Goal: Task Accomplishment & Management: Manage account settings

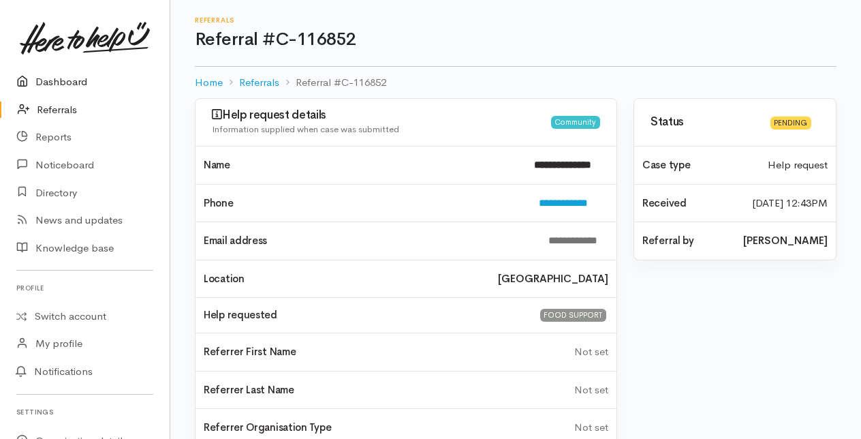
click at [60, 84] on link "Dashboard" at bounding box center [85, 82] width 170 height 28
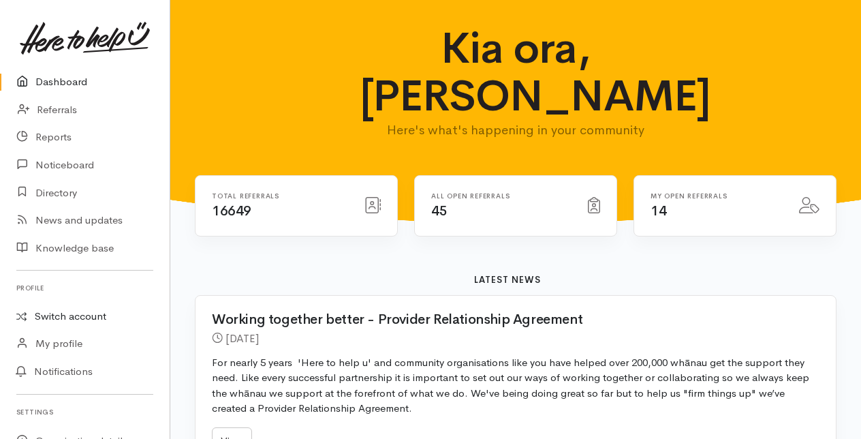
click at [62, 319] on link "Switch account" at bounding box center [85, 316] width 170 height 27
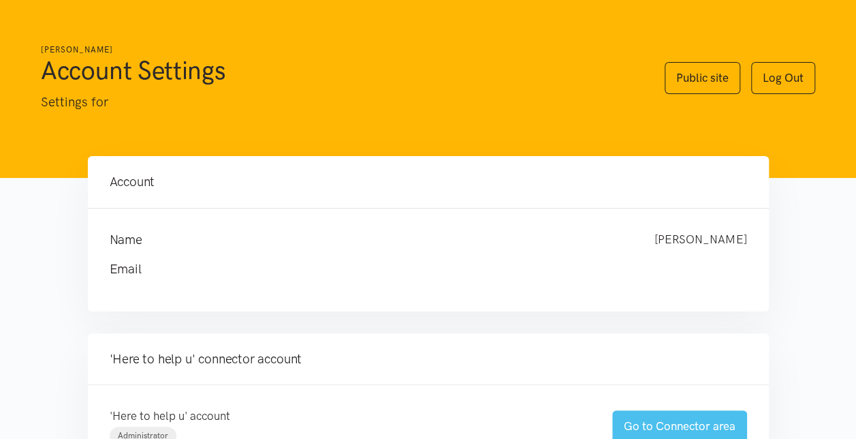
click at [632, 425] on link "Go to Connector area" at bounding box center [680, 426] width 135 height 32
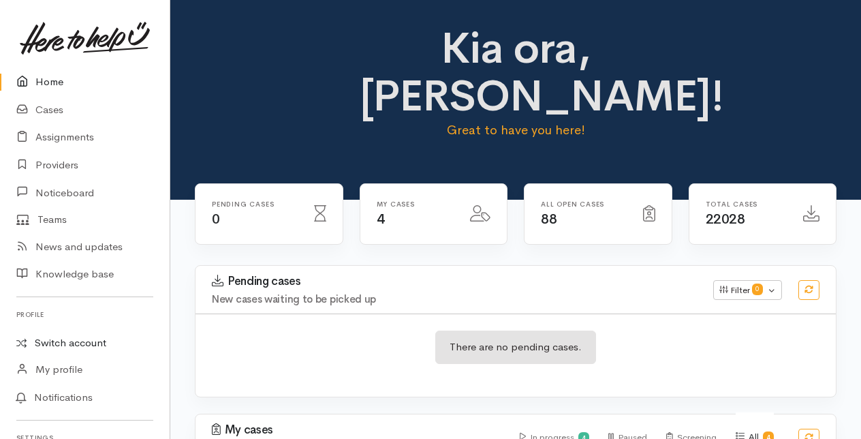
click at [57, 342] on link "Switch account" at bounding box center [85, 343] width 170 height 27
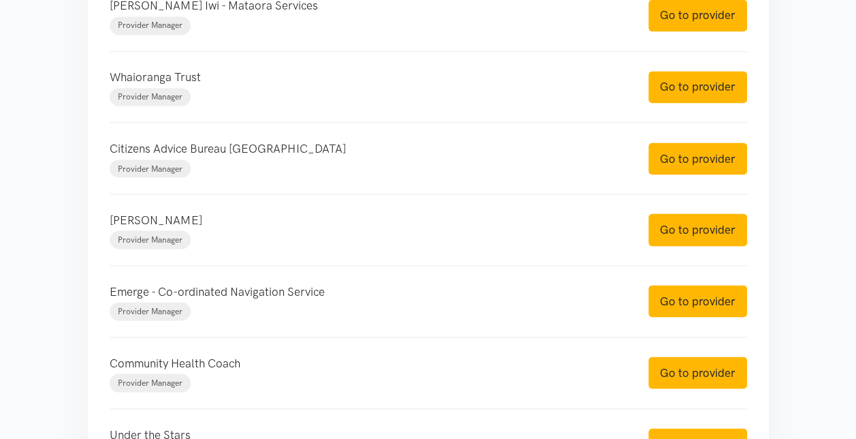
scroll to position [1158, 0]
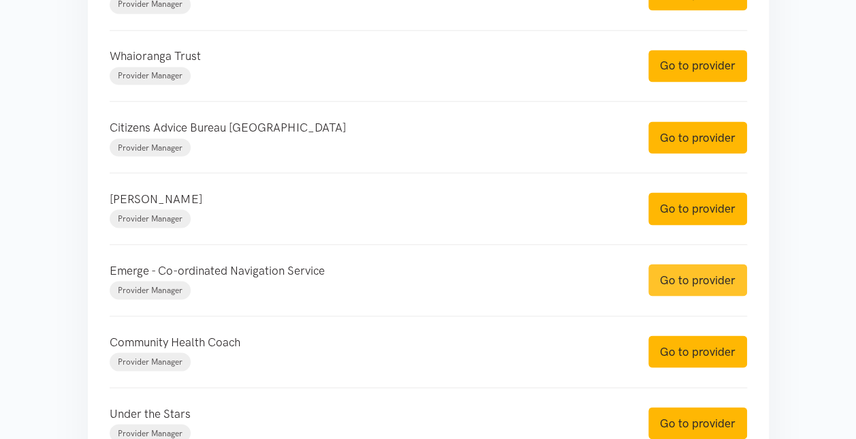
click at [685, 279] on link "Go to provider" at bounding box center [698, 280] width 99 height 32
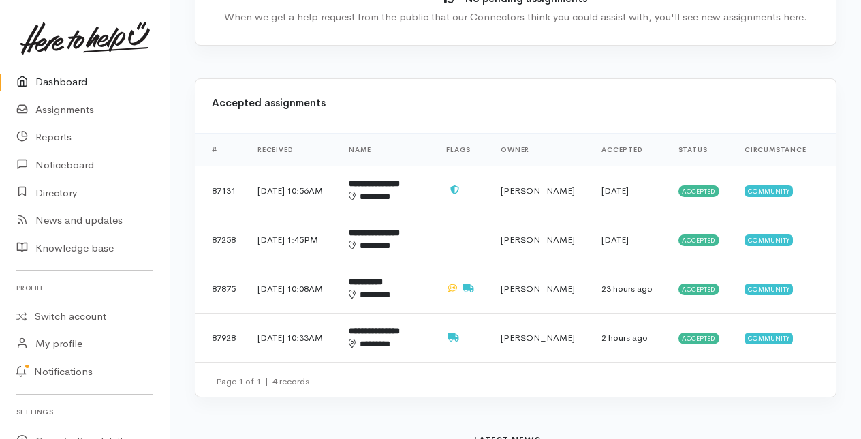
scroll to position [477, 0]
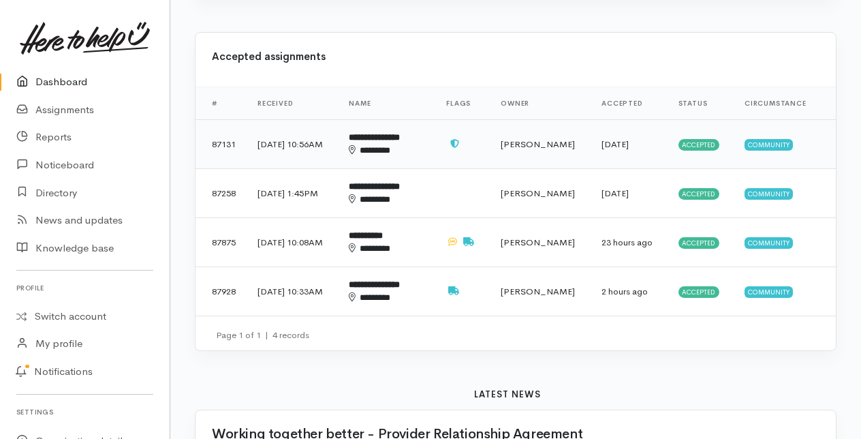
click at [400, 140] on b "**********" at bounding box center [374, 137] width 51 height 9
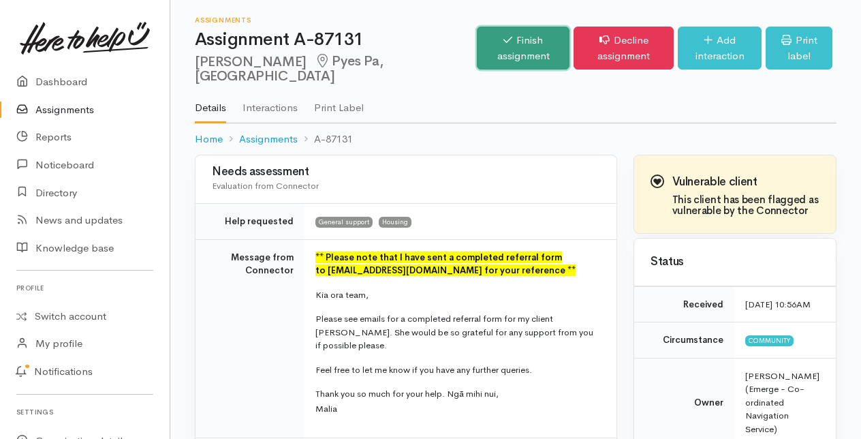
click at [477, 49] on link "Finish assignment" at bounding box center [523, 48] width 93 height 43
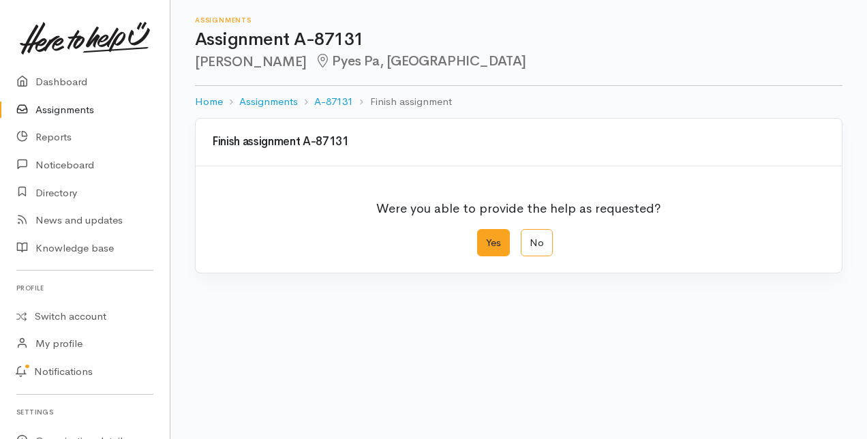
click at [497, 245] on label "Yes" at bounding box center [493, 243] width 33 height 28
click at [486, 238] on input "Yes" at bounding box center [481, 233] width 9 height 9
radio input "true"
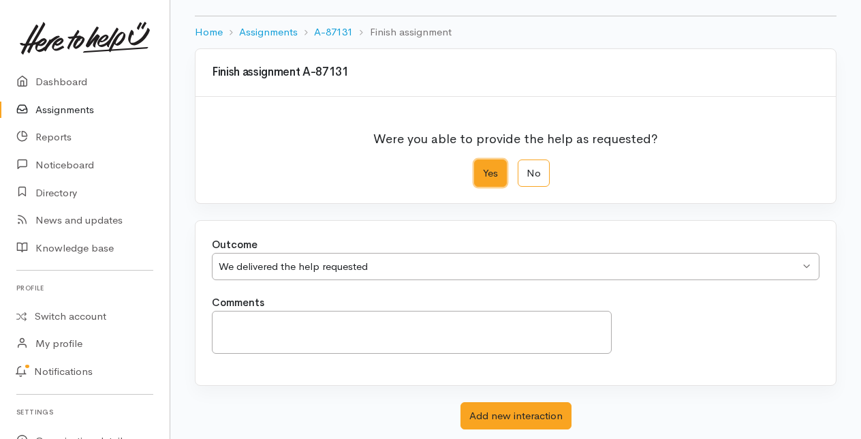
scroll to position [150, 0]
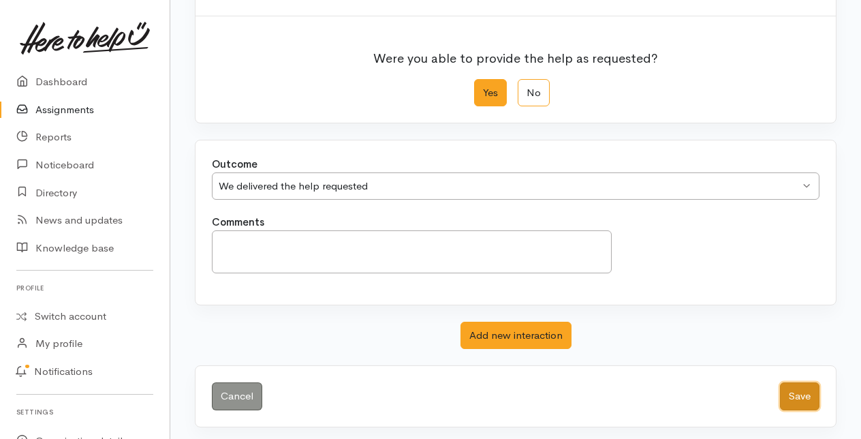
click at [802, 392] on button "Save" at bounding box center [800, 396] width 40 height 28
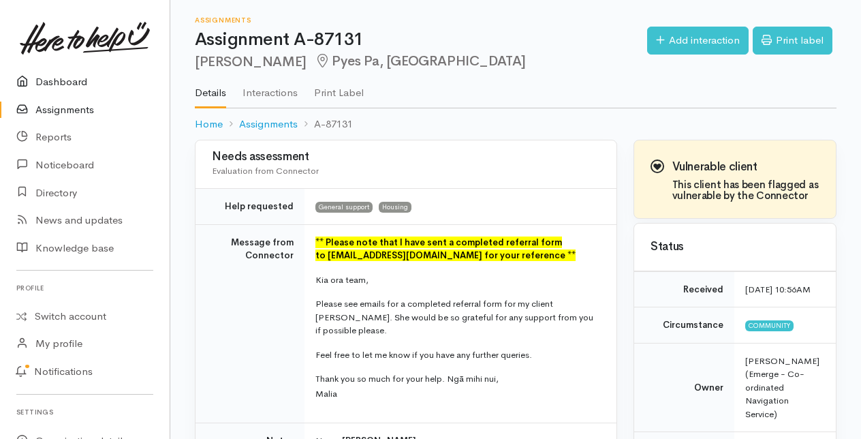
click at [59, 78] on link "Dashboard" at bounding box center [85, 82] width 170 height 28
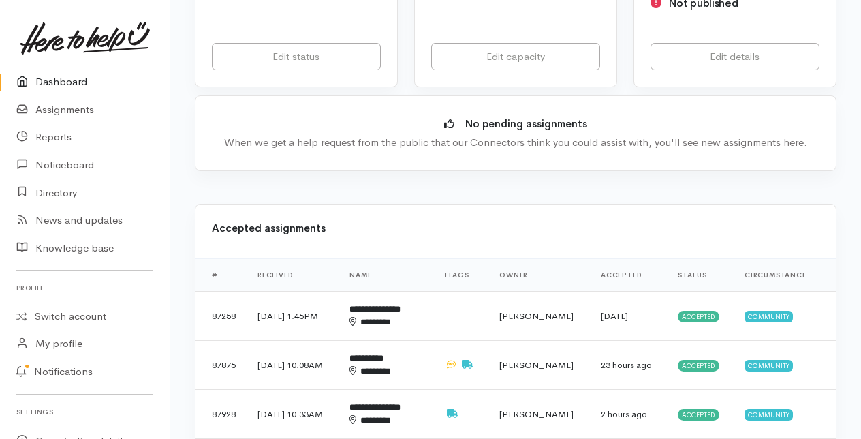
scroll to position [409, 0]
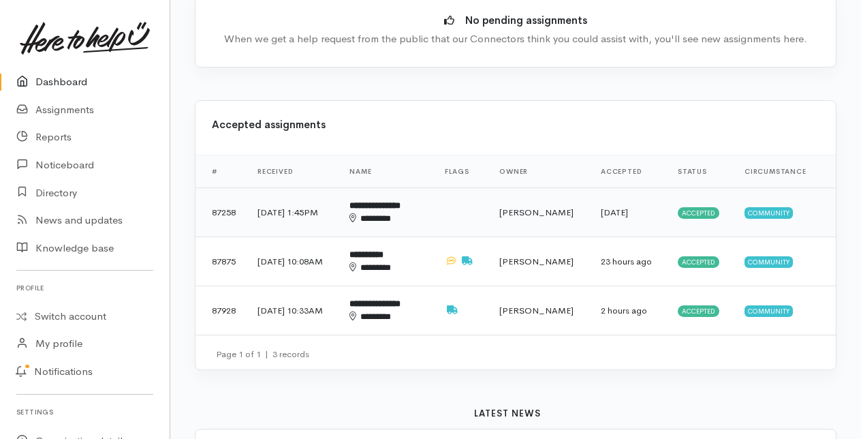
click at [400, 212] on div "********" at bounding box center [384, 219] width 68 height 14
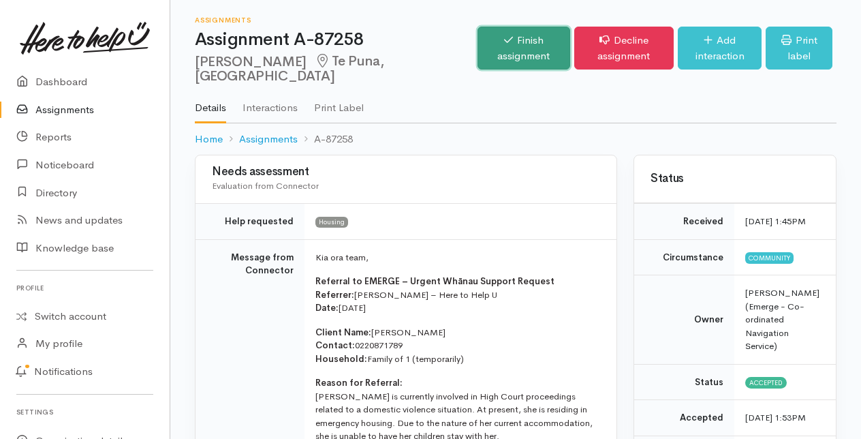
click at [478, 41] on link "Finish assignment" at bounding box center [524, 48] width 93 height 43
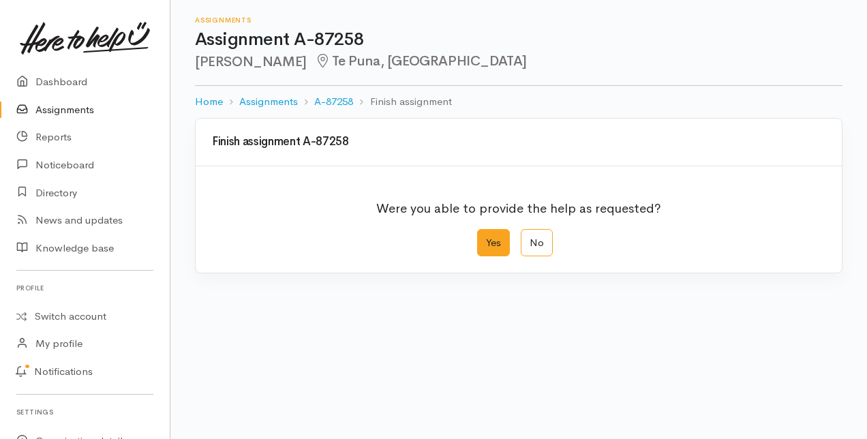
click at [486, 238] on label "Yes" at bounding box center [493, 243] width 33 height 28
click at [486, 238] on input "Yes" at bounding box center [481, 233] width 9 height 9
radio input "true"
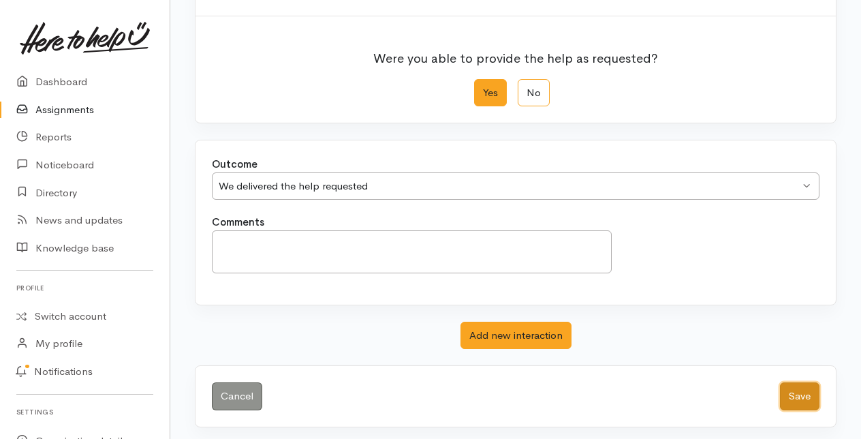
click at [792, 392] on button "Save" at bounding box center [800, 396] width 40 height 28
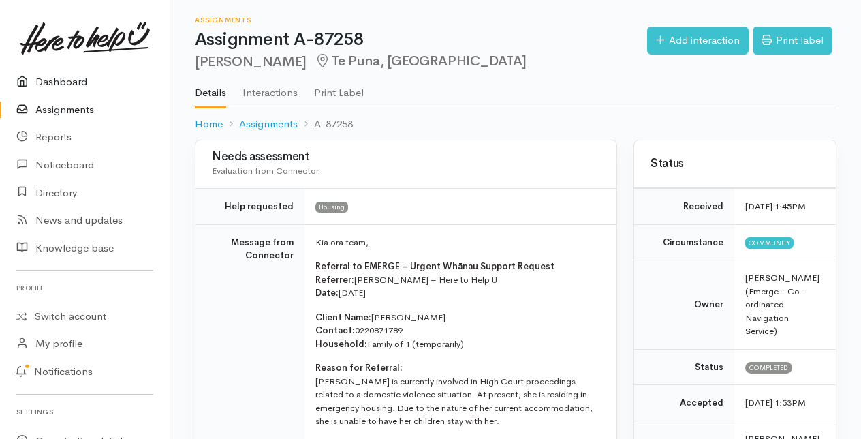
click at [52, 79] on link "Dashboard" at bounding box center [85, 82] width 170 height 28
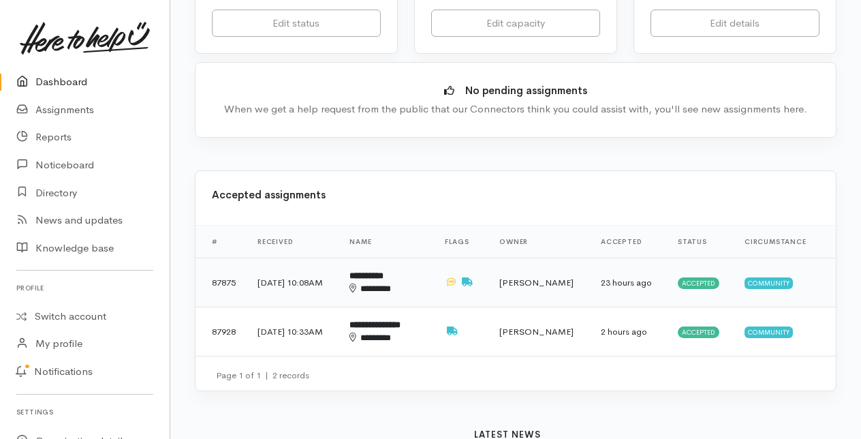
scroll to position [341, 0]
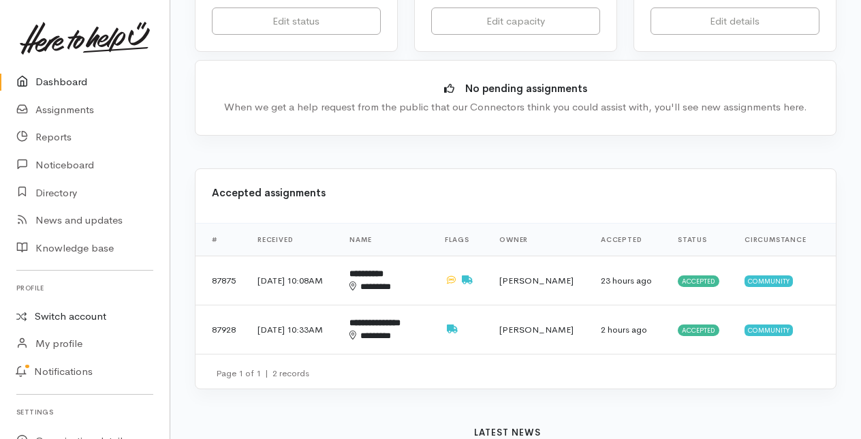
click at [74, 313] on link "Switch account" at bounding box center [85, 316] width 170 height 27
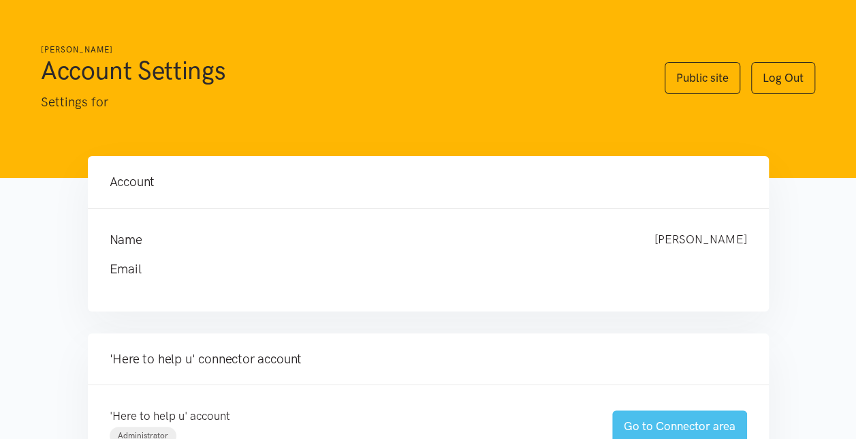
click at [654, 429] on link "Go to Connector area" at bounding box center [680, 426] width 135 height 32
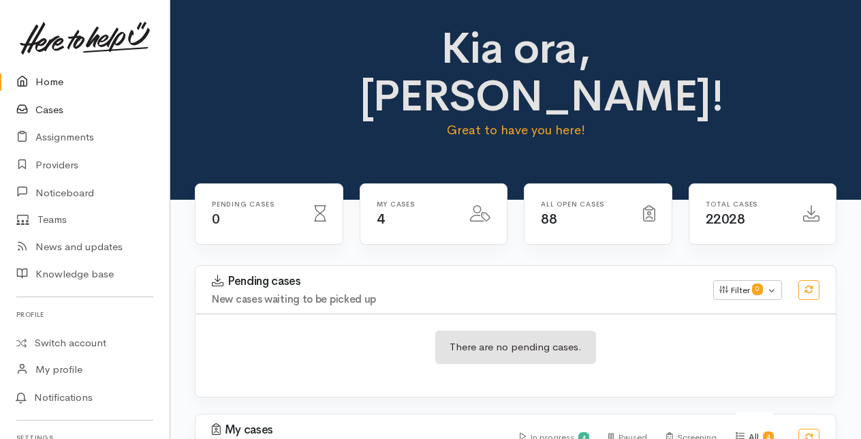
click at [43, 106] on link "Cases" at bounding box center [85, 110] width 170 height 28
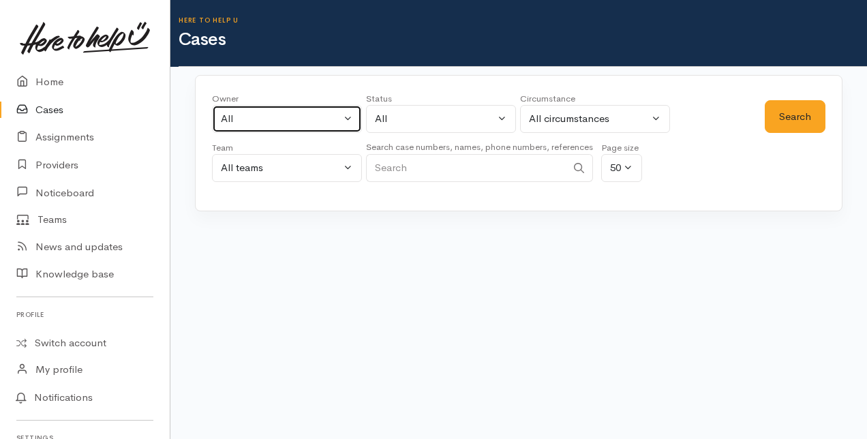
click at [349, 112] on button "All" at bounding box center [287, 119] width 150 height 28
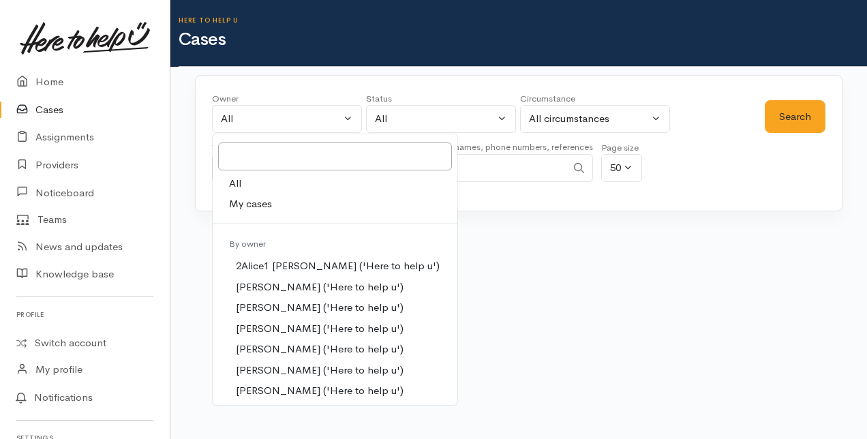
click at [261, 200] on span "My cases" at bounding box center [250, 204] width 43 height 16
select select "205"
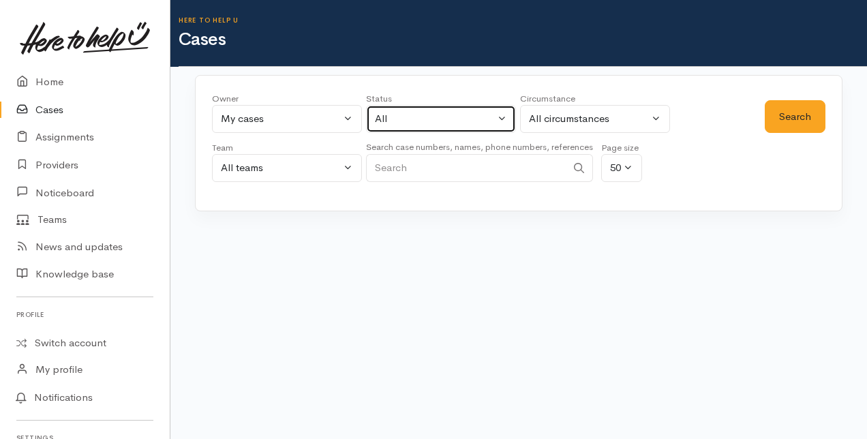
click at [499, 119] on button "All" at bounding box center [441, 119] width 150 height 28
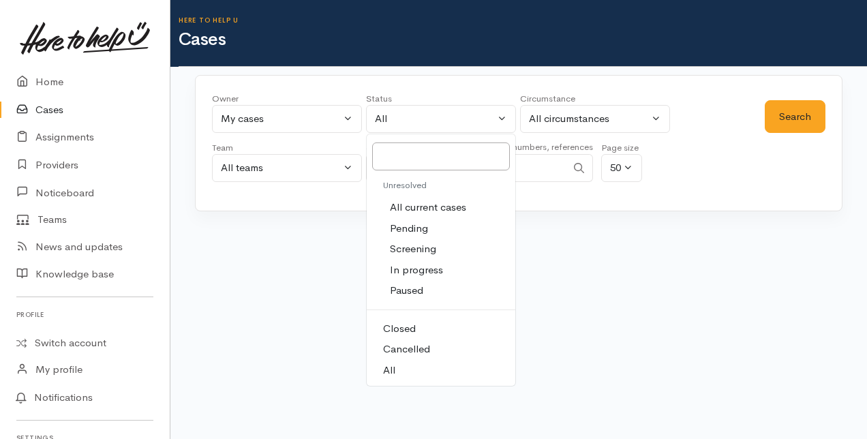
click at [427, 206] on span "All current cases" at bounding box center [428, 208] width 76 height 16
select select "Unresolved"
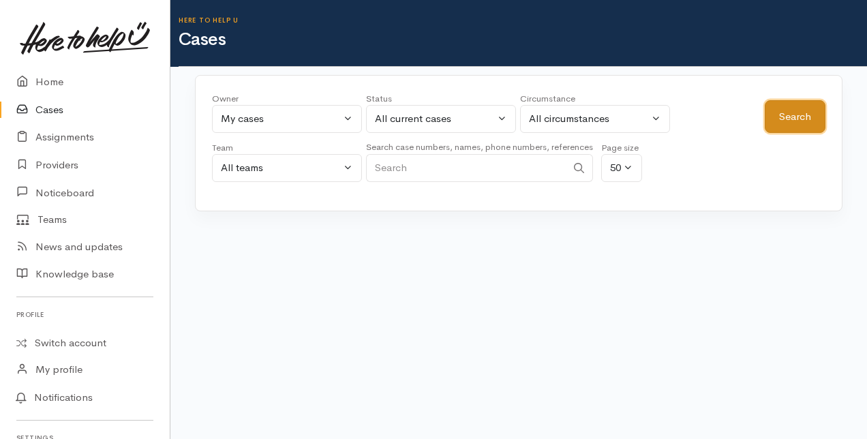
click at [773, 118] on button "Search" at bounding box center [794, 116] width 61 height 33
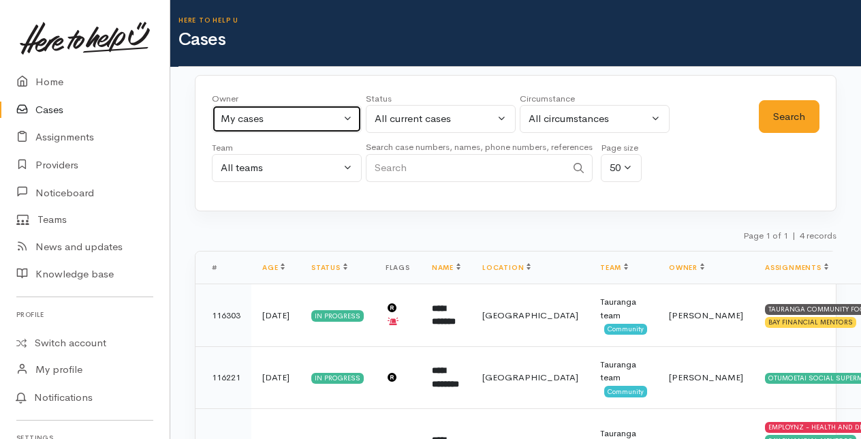
click at [343, 110] on button "My cases" at bounding box center [287, 119] width 150 height 28
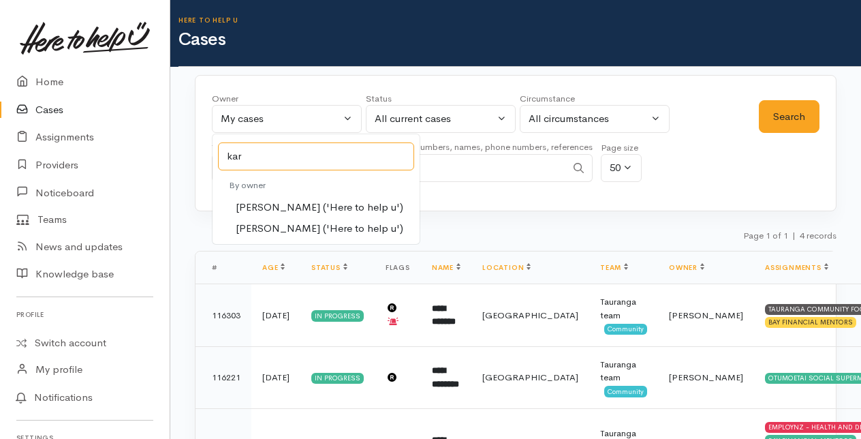
type input "kar"
click at [260, 206] on span "Karli Morris ('Here to help u')" at bounding box center [320, 208] width 168 height 16
select select "435"
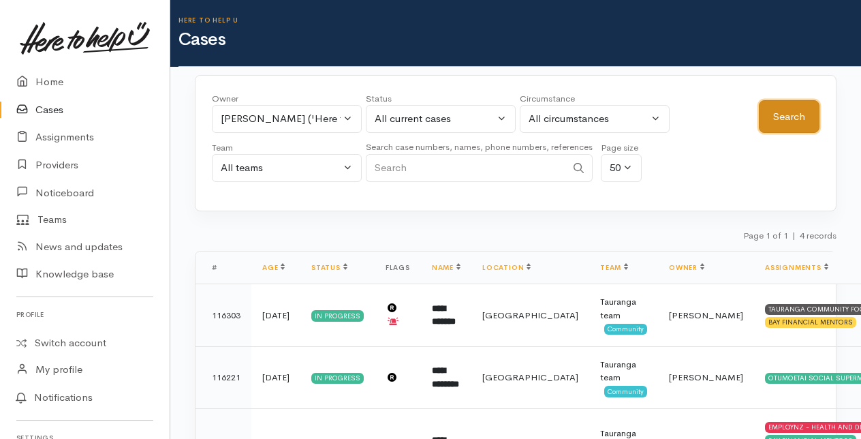
click at [794, 109] on button "Search" at bounding box center [789, 116] width 61 height 33
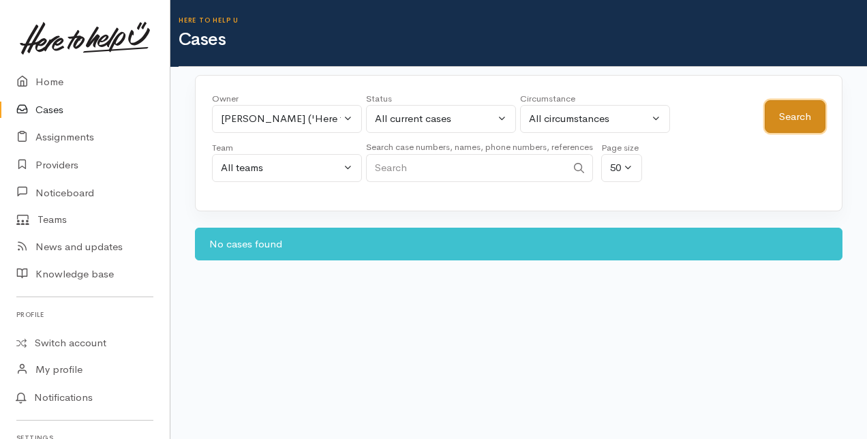
click at [800, 106] on button "Search" at bounding box center [794, 116] width 61 height 33
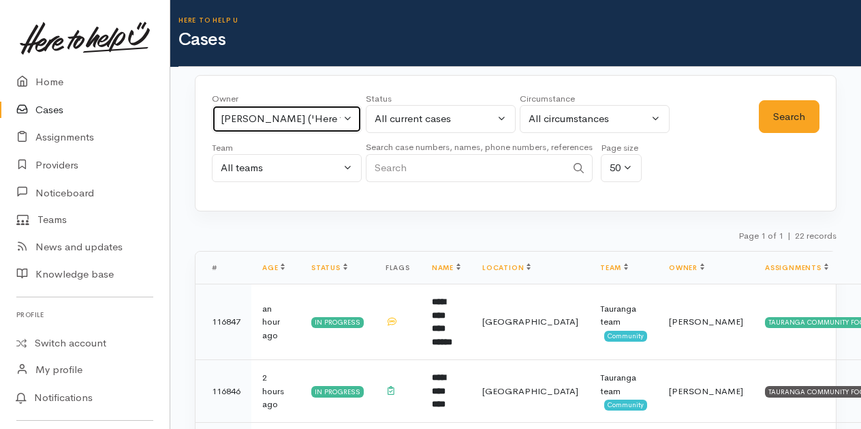
click at [353, 115] on button "Karli Morris ('Here to help u')" at bounding box center [287, 119] width 150 height 28
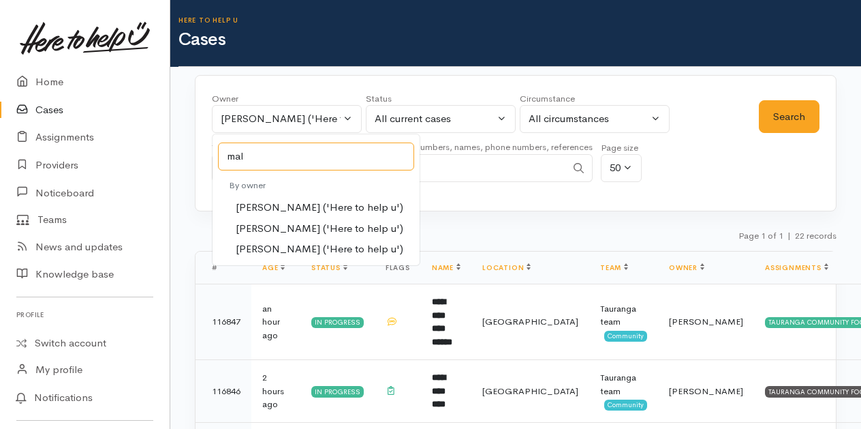
type input "mal"
click at [279, 231] on span "Malia Stowers ('Here to help u')" at bounding box center [320, 229] width 168 height 16
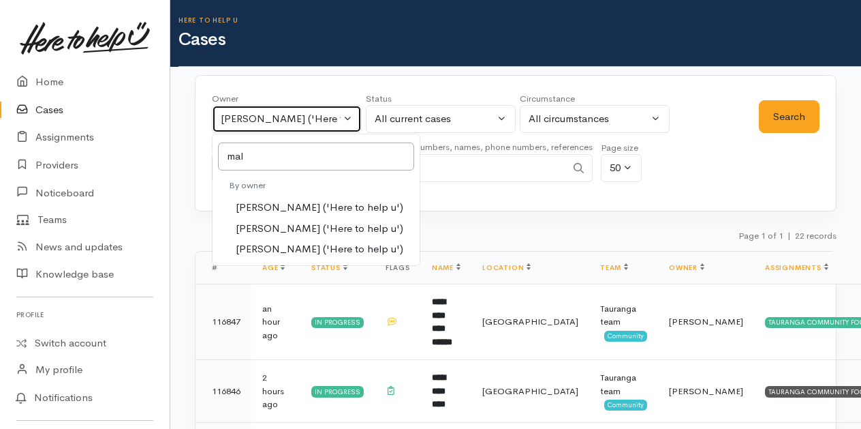
select select "1613"
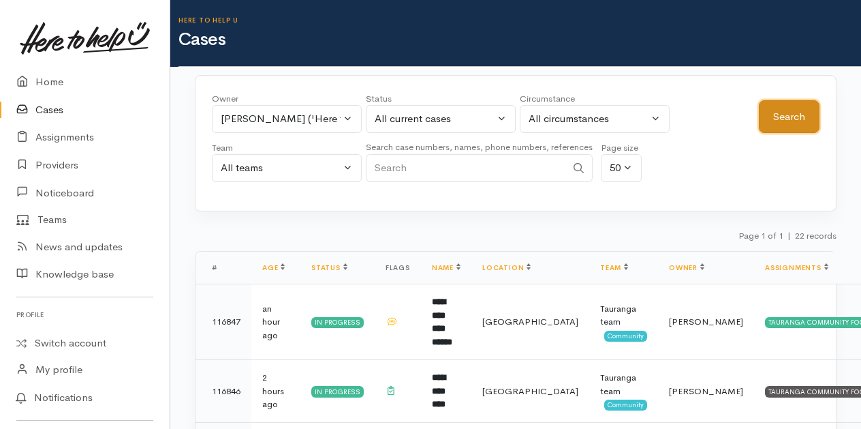
click at [777, 116] on button "Search" at bounding box center [789, 116] width 61 height 33
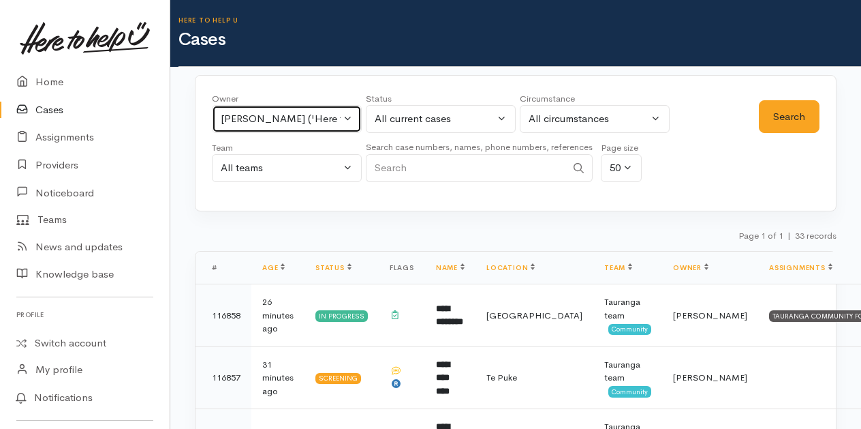
click at [346, 118] on button "Malia Stowers ('Here to help u')" at bounding box center [287, 119] width 150 height 28
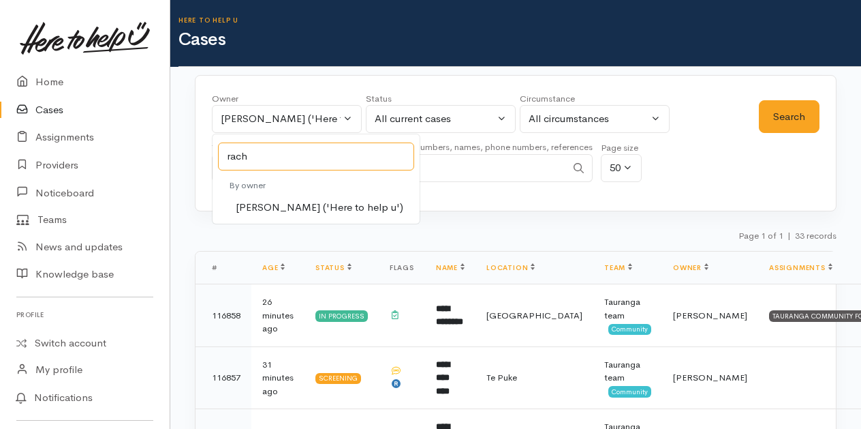
type input "rach"
click at [259, 208] on span "Rachel Proctor ('Here to help u')" at bounding box center [320, 208] width 168 height 16
select select "1612"
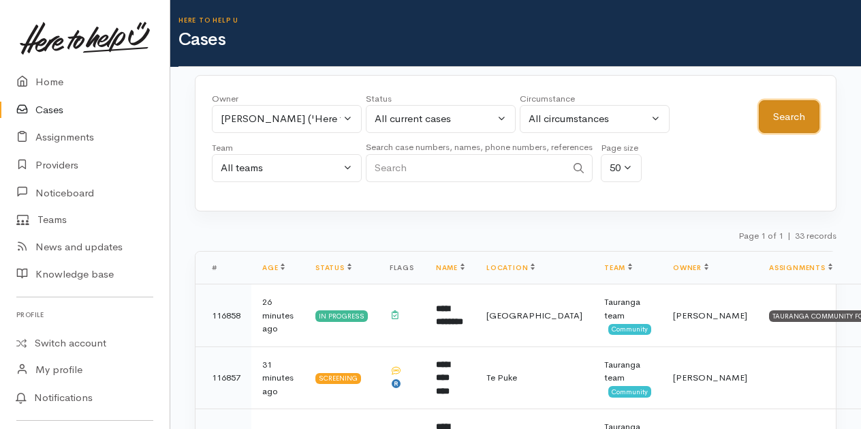
click at [779, 112] on button "Search" at bounding box center [789, 116] width 61 height 33
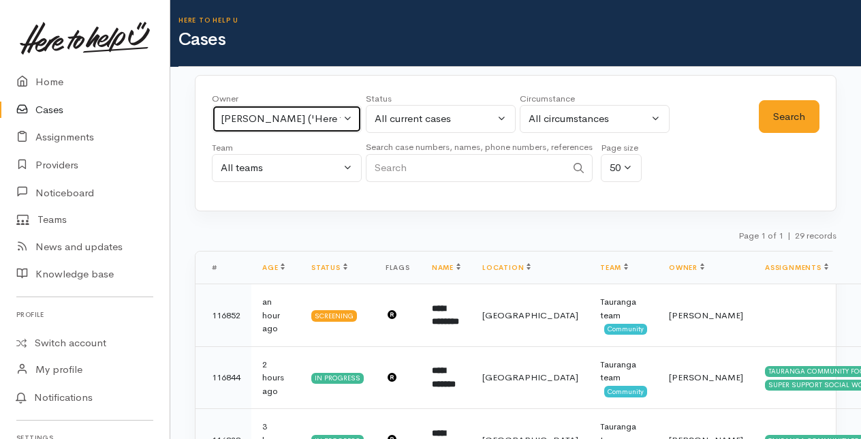
click at [347, 116] on button "Rachel Proctor ('Here to help u')" at bounding box center [287, 119] width 150 height 28
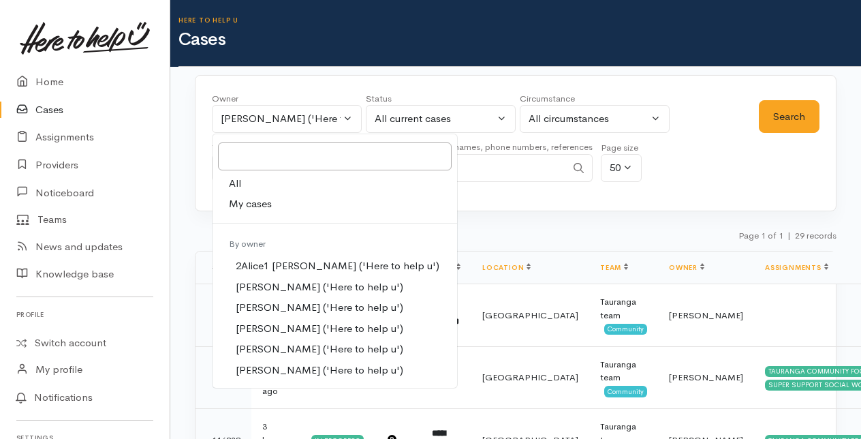
click at [234, 198] on span "My cases" at bounding box center [250, 204] width 43 height 16
select select "205"
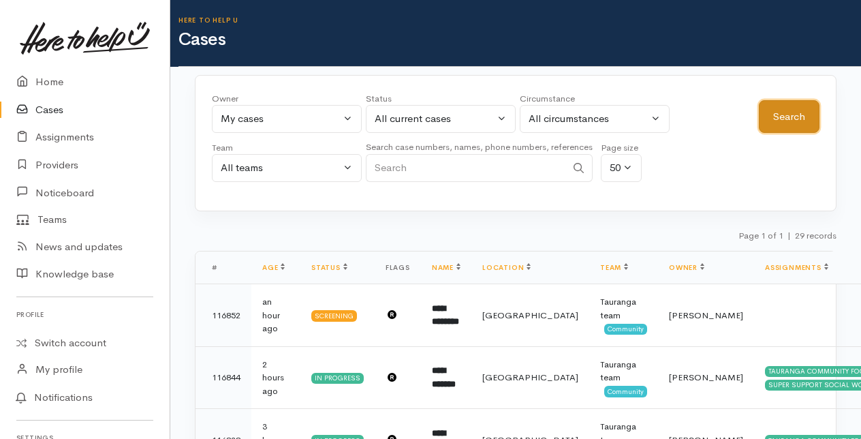
click at [778, 114] on button "Search" at bounding box center [789, 116] width 61 height 33
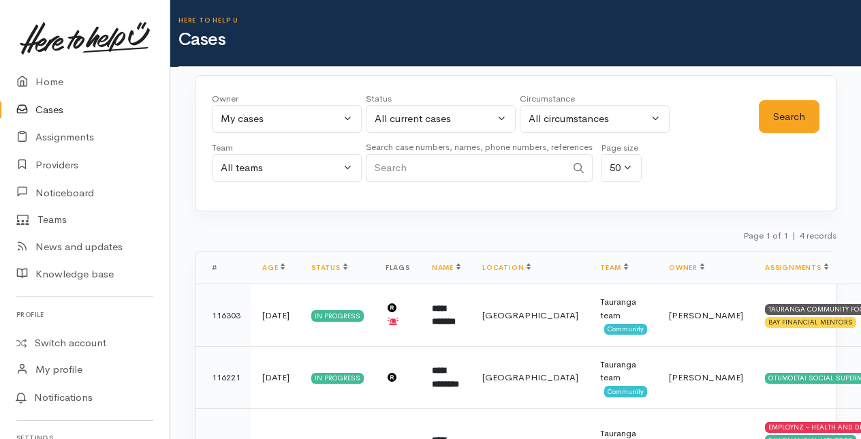
click at [63, 102] on link "Cases" at bounding box center [85, 110] width 170 height 28
click at [351, 113] on button "[PERSON_NAME] ('Here to help u')" at bounding box center [287, 119] width 150 height 28
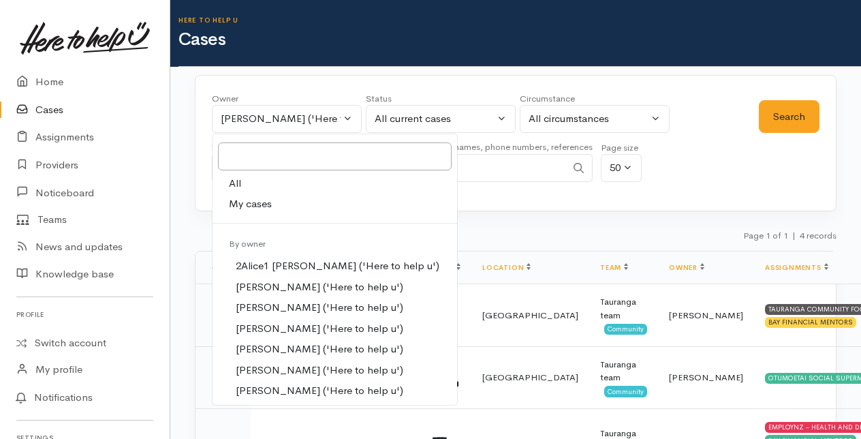
drag, startPoint x: 237, startPoint y: 182, endPoint x: 255, endPoint y: 176, distance: 18.7
click at [240, 180] on span "All" at bounding box center [235, 184] width 12 height 16
select select "-1"
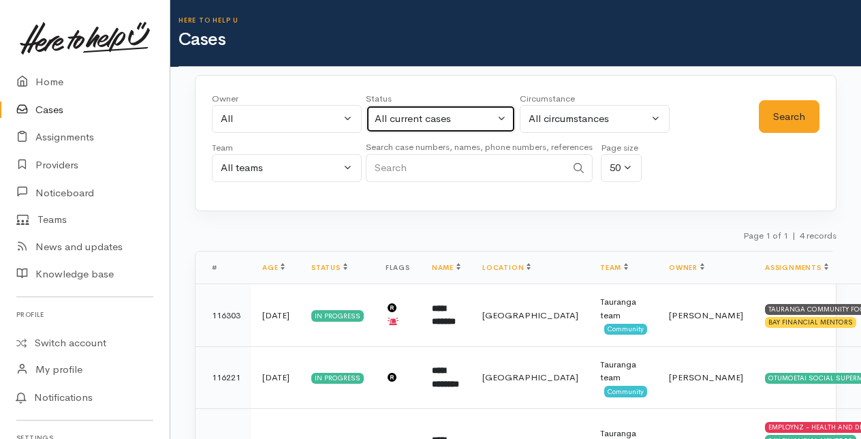
click at [506, 117] on button "All current cases" at bounding box center [441, 119] width 150 height 28
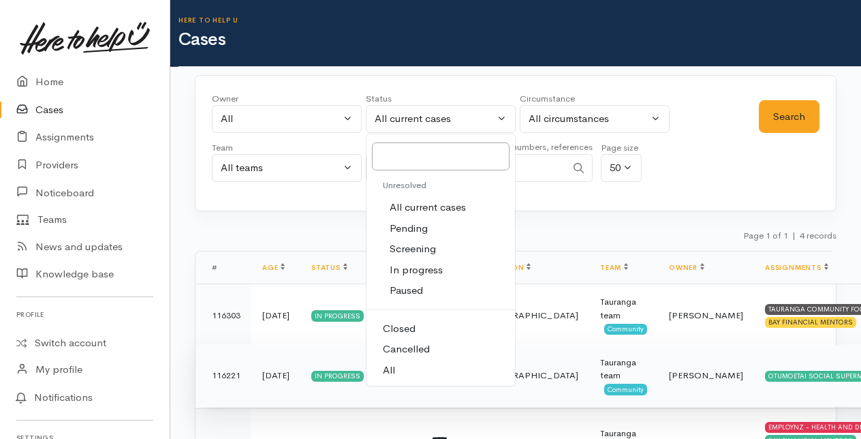
click at [391, 371] on span "All" at bounding box center [389, 370] width 12 height 16
select select "All"
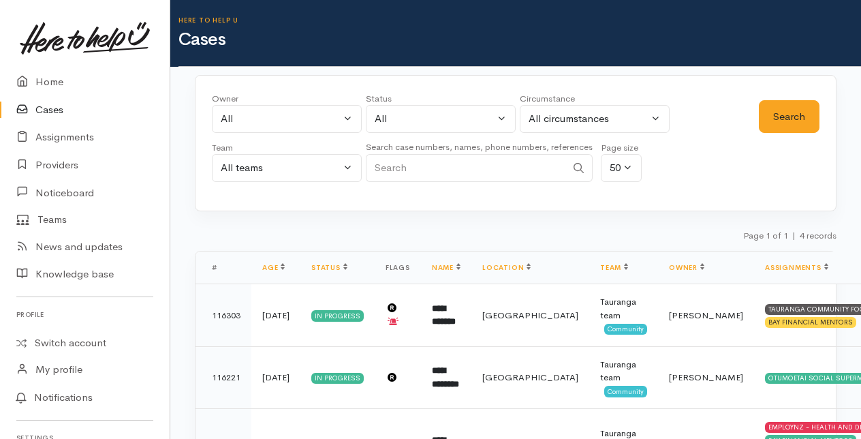
click at [391, 163] on input "Search" at bounding box center [466, 168] width 200 height 28
click at [777, 117] on button "Search" at bounding box center [789, 116] width 61 height 33
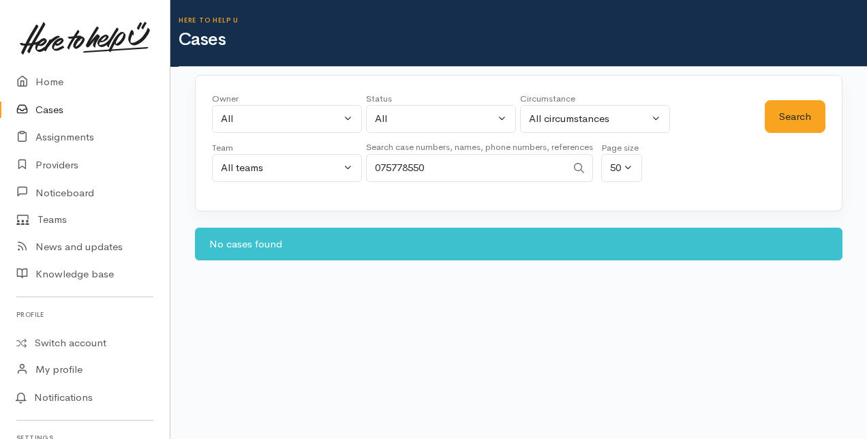
click at [446, 162] on input "075778550" at bounding box center [466, 168] width 200 height 28
type input "0"
click at [404, 174] on input "Search" at bounding box center [466, 168] width 200 height 28
type input "0211524002"
click at [790, 112] on button "Search" at bounding box center [794, 116] width 61 height 33
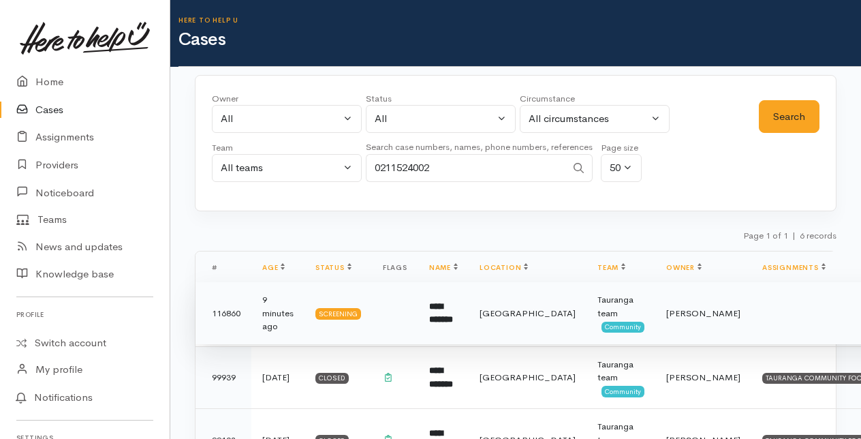
click at [454, 312] on td "**********" at bounding box center [443, 313] width 50 height 63
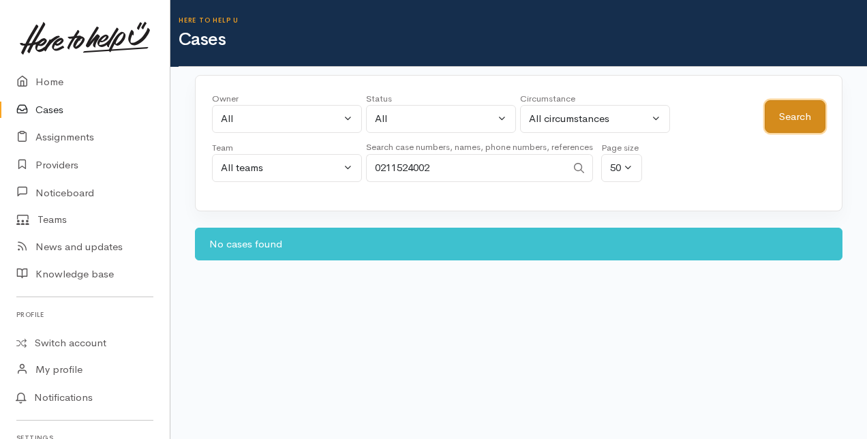
click at [799, 112] on button "Search" at bounding box center [794, 116] width 61 height 33
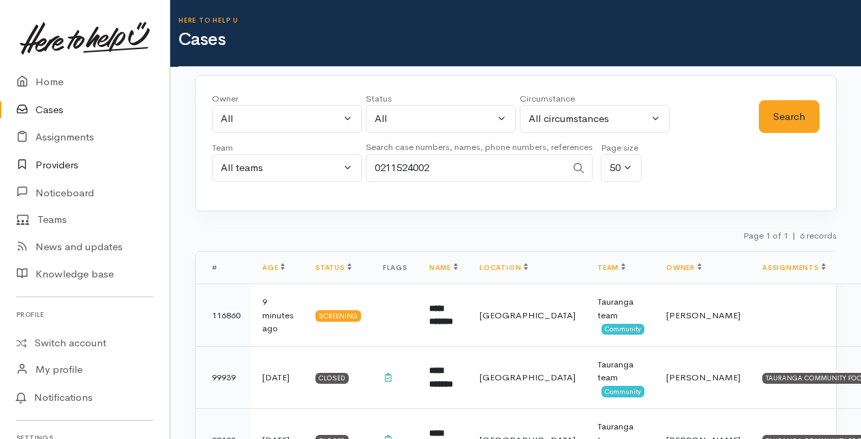
click at [50, 164] on link "Providers" at bounding box center [85, 165] width 170 height 28
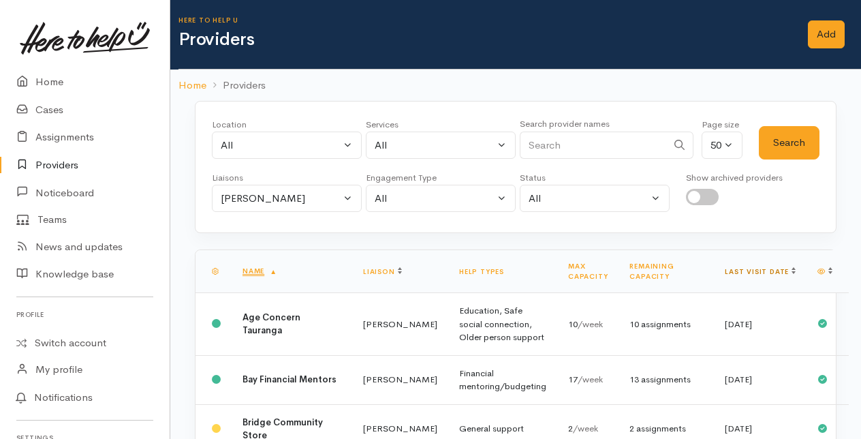
click at [762, 267] on link "Last visit date" at bounding box center [760, 271] width 71 height 9
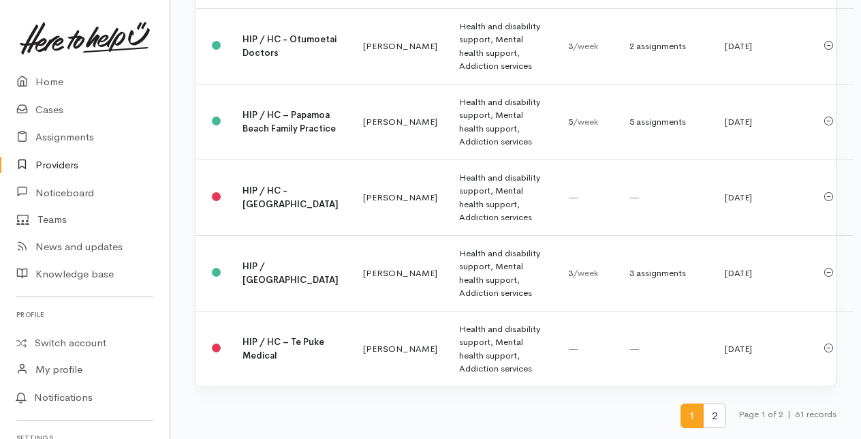
scroll to position [3676, 0]
click at [706, 424] on span "2" at bounding box center [714, 415] width 23 height 25
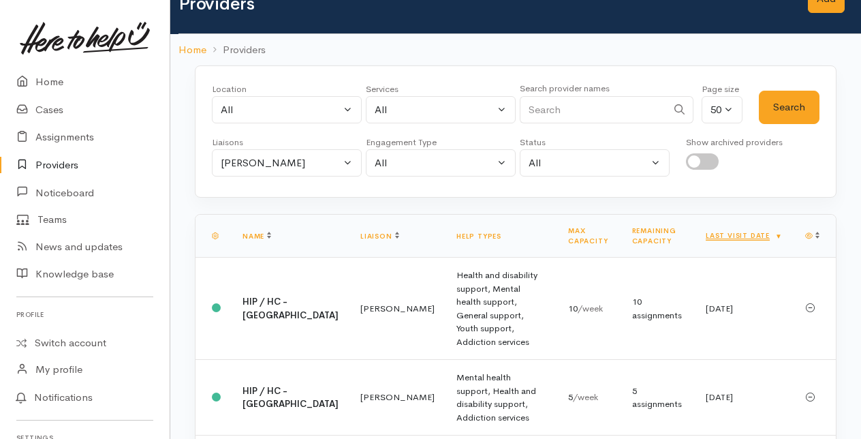
scroll to position [0, 0]
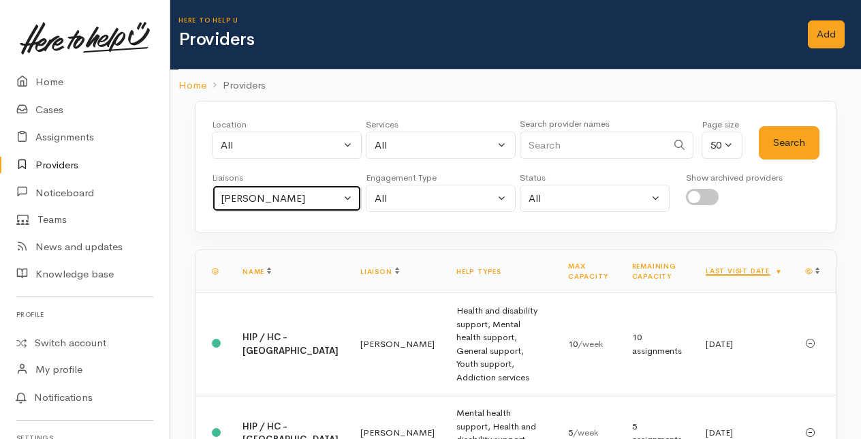
click at [350, 196] on button "[PERSON_NAME]" at bounding box center [287, 199] width 150 height 28
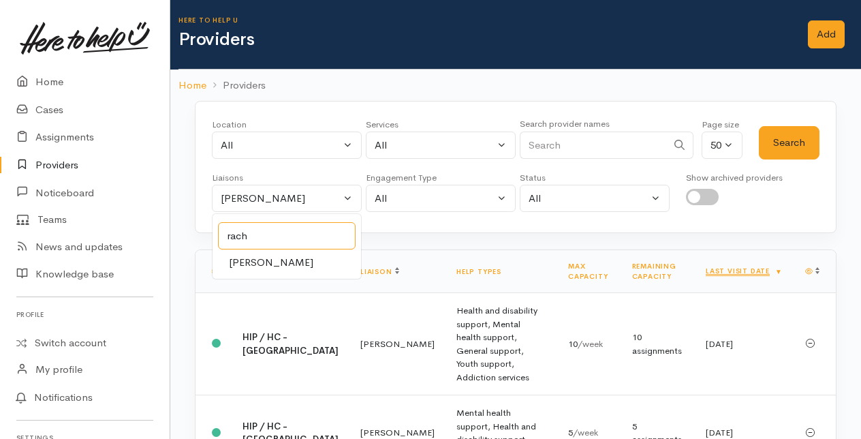
type input "rach"
click at [275, 262] on span "[PERSON_NAME]" at bounding box center [271, 263] width 84 height 16
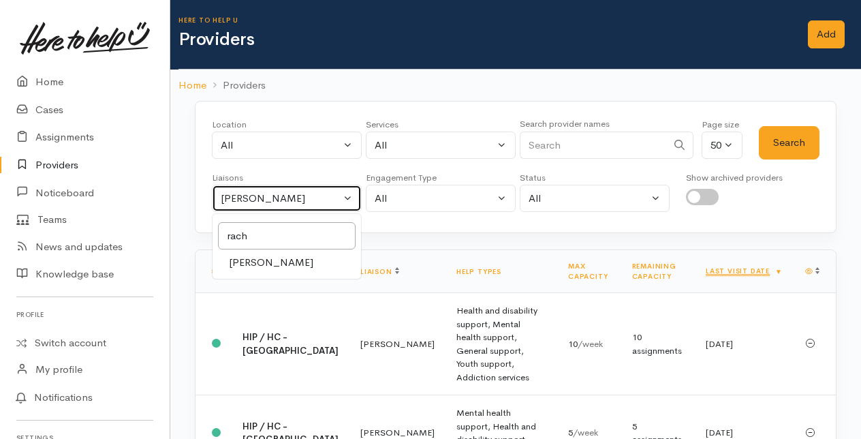
select select "1612"
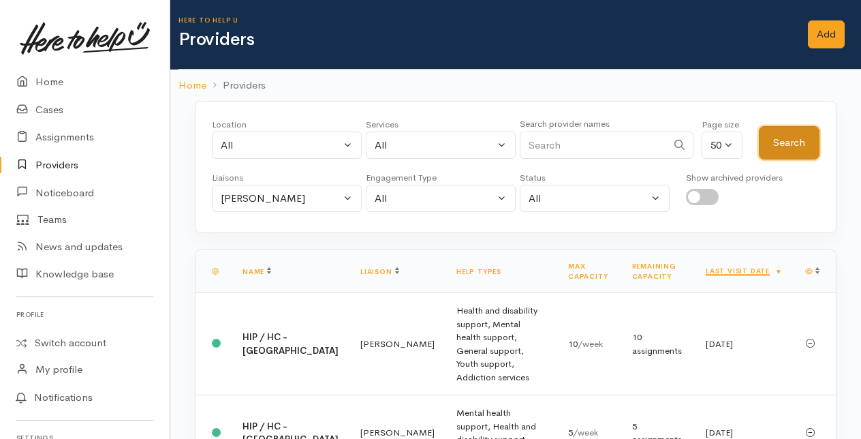
click at [786, 129] on button "Search" at bounding box center [789, 142] width 61 height 33
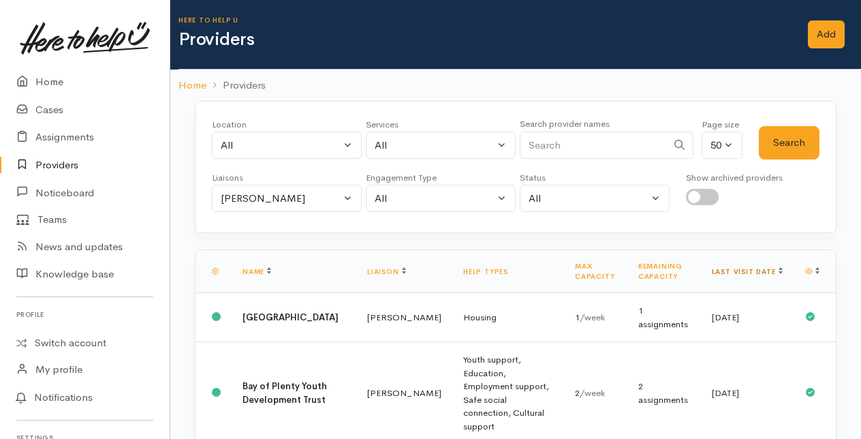
click at [764, 269] on link "Last visit date" at bounding box center [747, 271] width 71 height 9
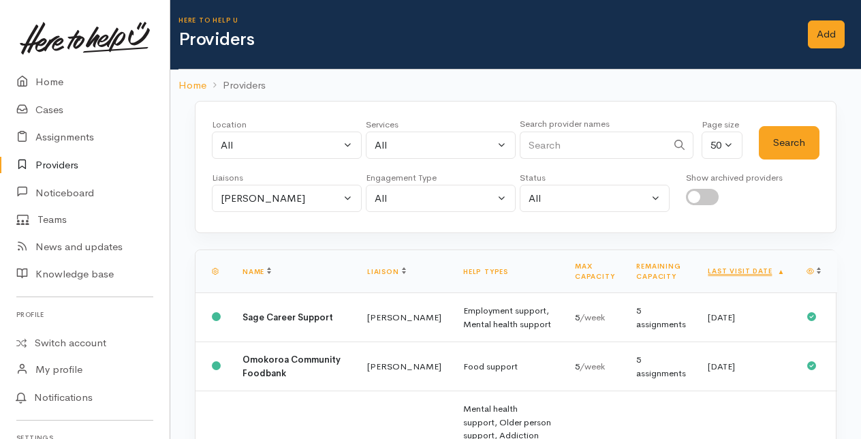
click at [764, 269] on link "Last visit date" at bounding box center [746, 270] width 77 height 9
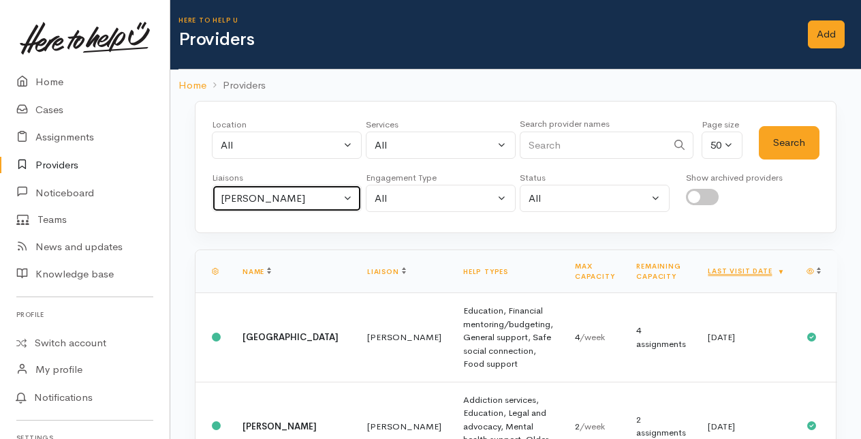
click at [347, 197] on button "[PERSON_NAME]" at bounding box center [287, 199] width 150 height 28
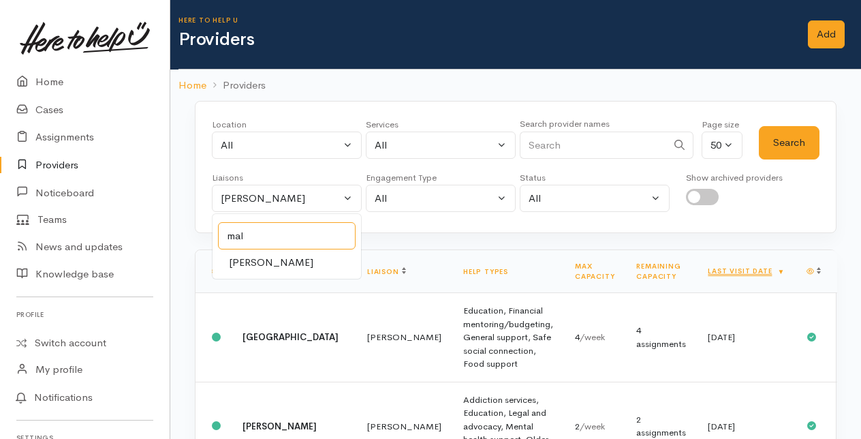
type input "mal"
click at [268, 260] on span "[PERSON_NAME]" at bounding box center [271, 263] width 84 height 16
select select "1613"
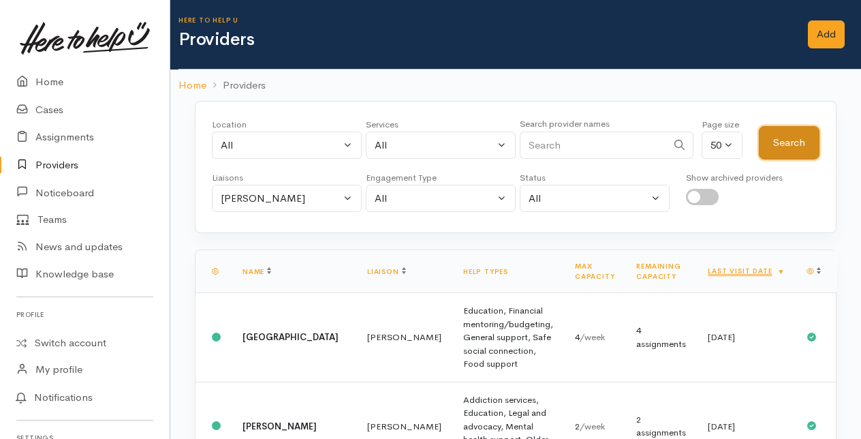
click at [784, 135] on button "Search" at bounding box center [789, 142] width 61 height 33
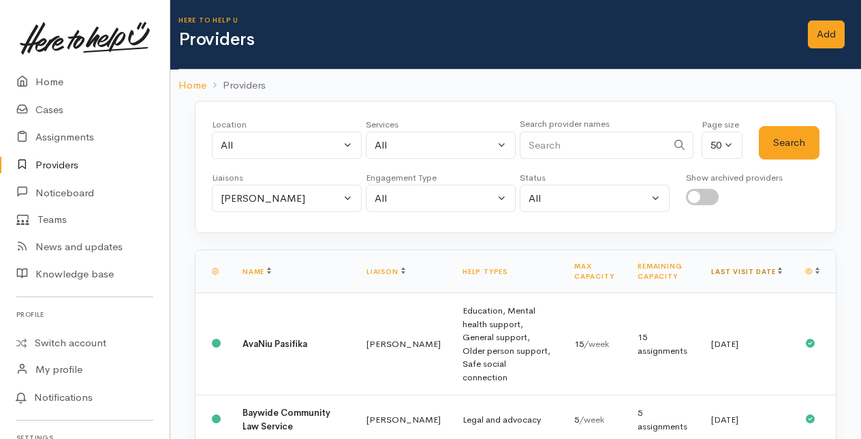
click at [767, 268] on link "Last visit date" at bounding box center [746, 271] width 71 height 9
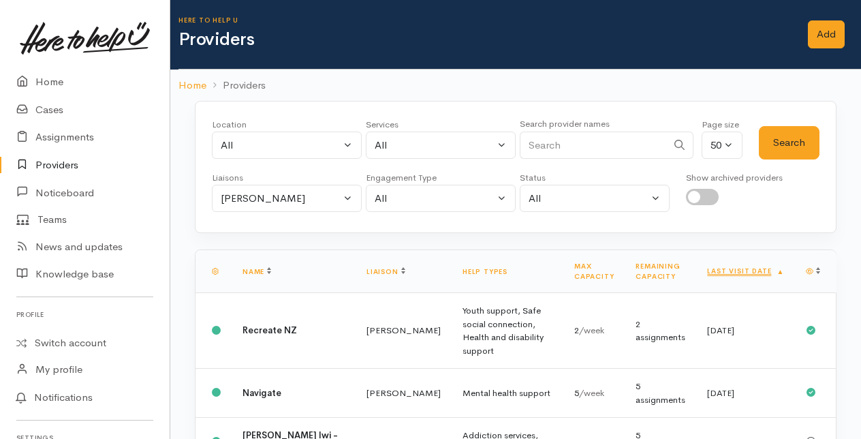
click at [767, 268] on link "Last visit date" at bounding box center [745, 270] width 77 height 9
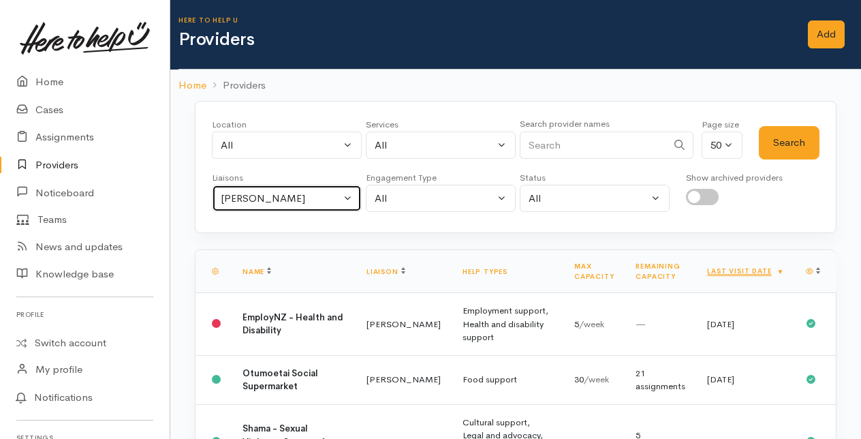
click at [352, 195] on button "[PERSON_NAME]" at bounding box center [287, 199] width 150 height 28
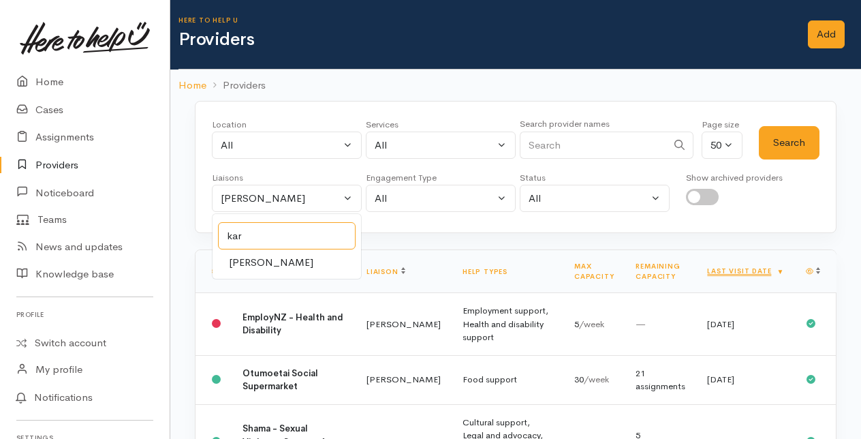
type input "kar"
click at [262, 261] on span "[PERSON_NAME]" at bounding box center [271, 263] width 84 height 16
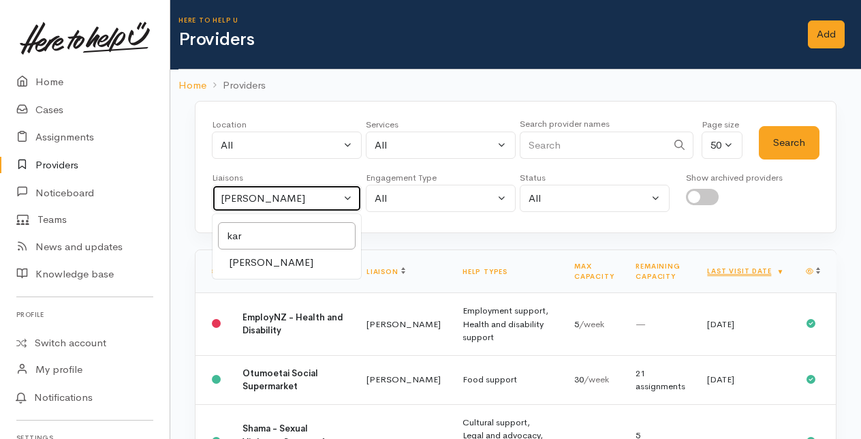
select select "435"
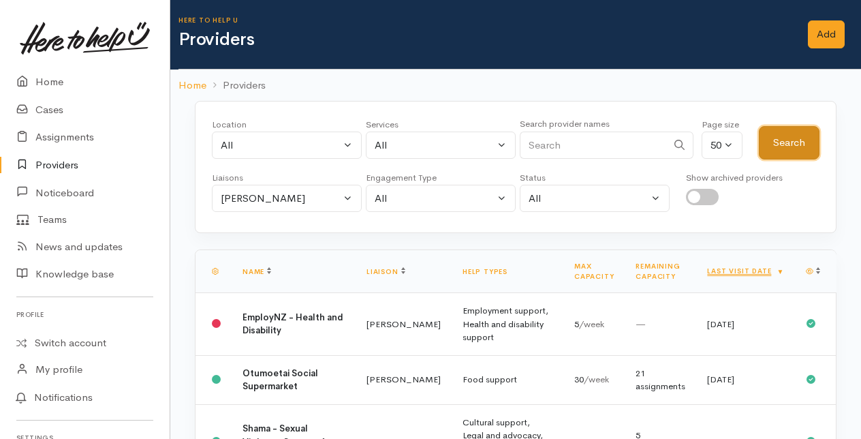
click at [805, 141] on button "Search" at bounding box center [789, 142] width 61 height 33
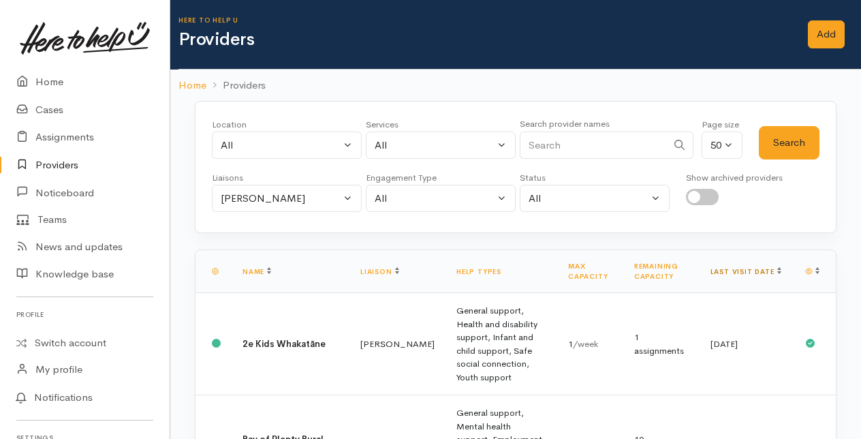
click at [764, 267] on link "Last visit date" at bounding box center [746, 271] width 71 height 9
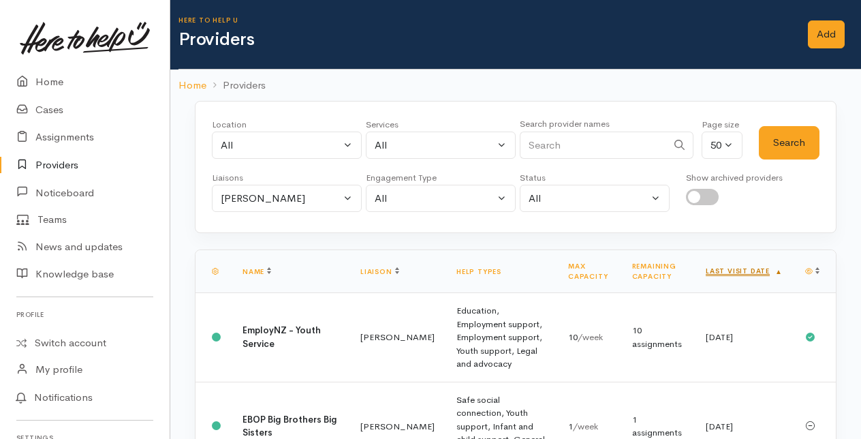
click at [770, 268] on link "Last visit date" at bounding box center [744, 270] width 77 height 9
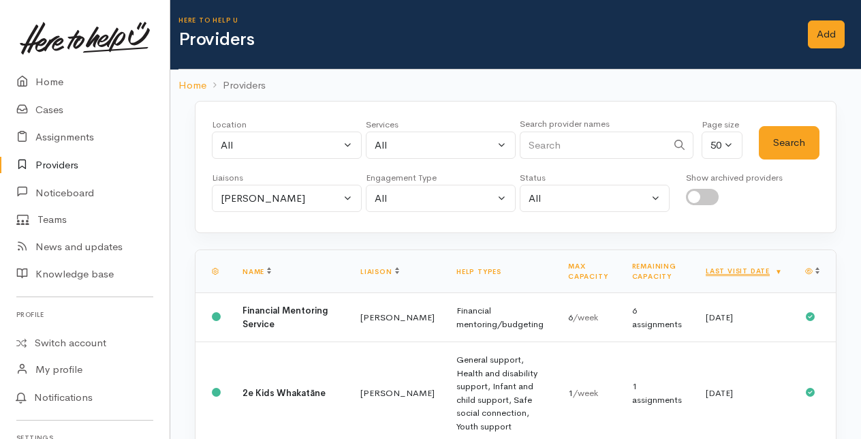
click at [52, 165] on link "Providers" at bounding box center [85, 165] width 170 height 28
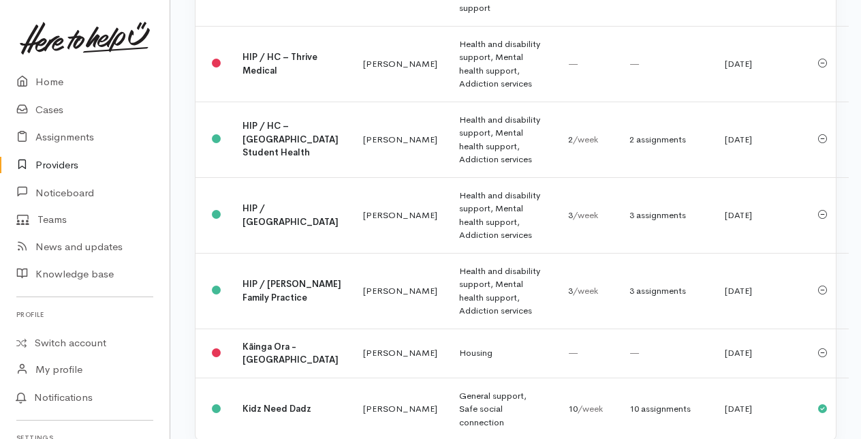
scroll to position [3757, 0]
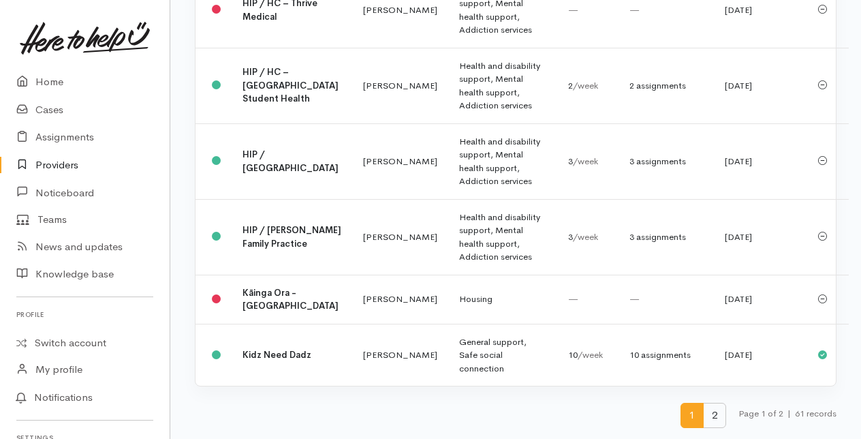
click at [714, 417] on span "2" at bounding box center [714, 415] width 23 height 25
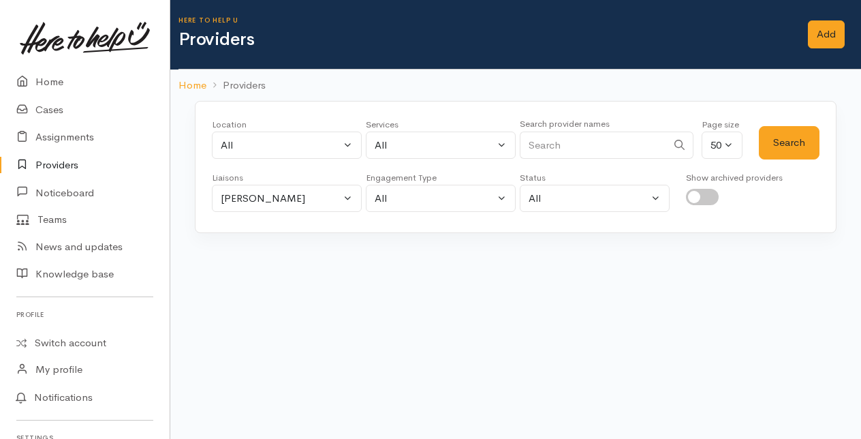
scroll to position [0, 0]
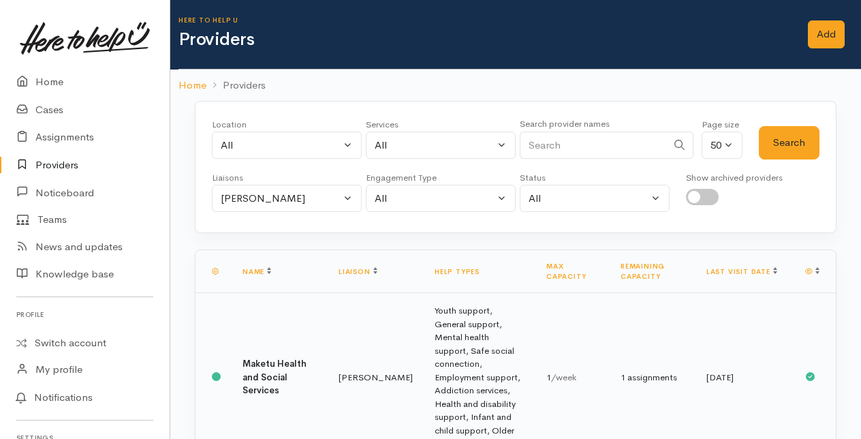
click at [259, 375] on b "Maketu Health and Social Services" at bounding box center [275, 377] width 64 height 38
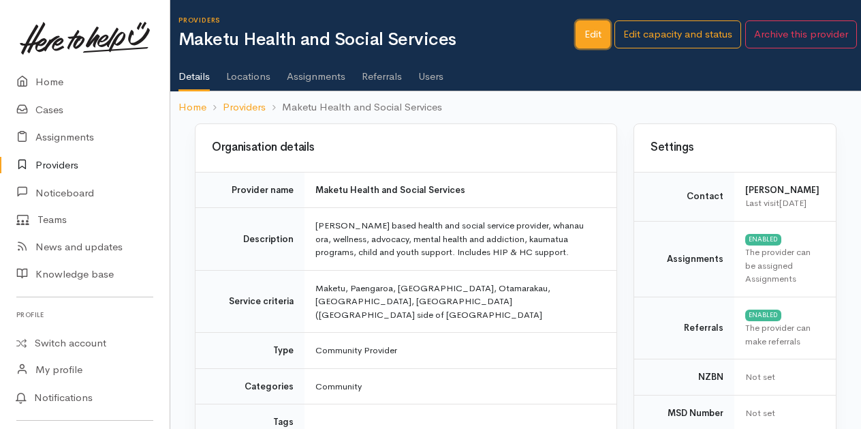
click at [588, 28] on link "Edit" at bounding box center [593, 34] width 35 height 28
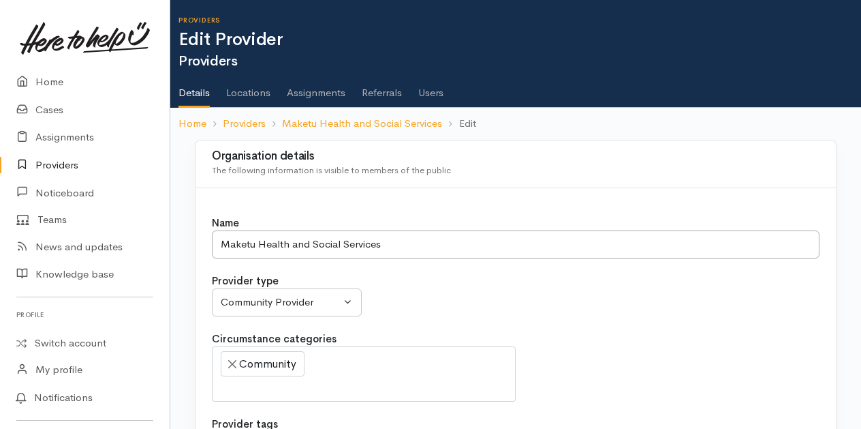
select select
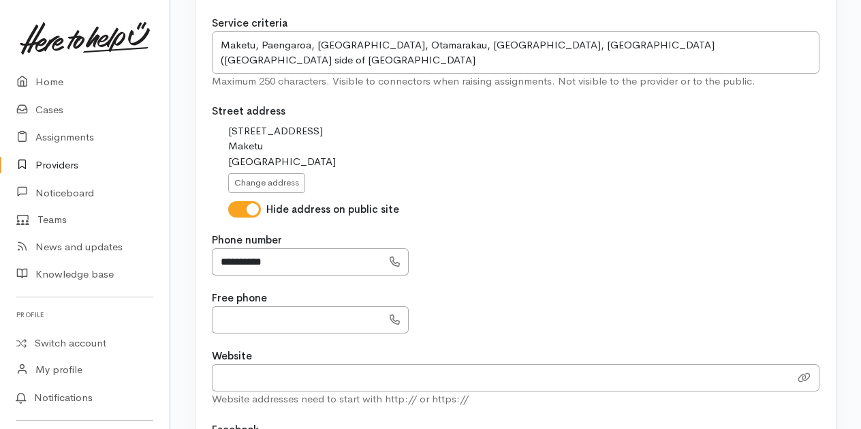
scroll to position [613, 0]
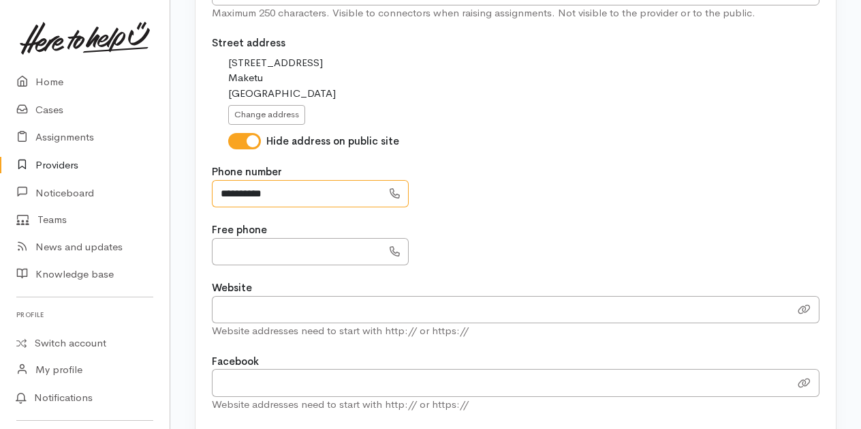
drag, startPoint x: 220, startPoint y: 185, endPoint x: 278, endPoint y: 186, distance: 57.9
click at [278, 186] on input "**********" at bounding box center [297, 194] width 170 height 28
click at [48, 166] on link "Providers" at bounding box center [85, 165] width 170 height 28
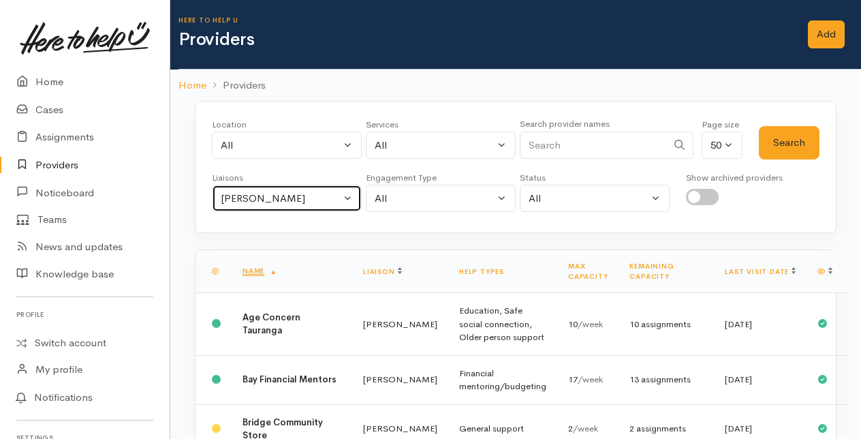
click at [348, 196] on button "[PERSON_NAME]" at bounding box center [287, 199] width 150 height 28
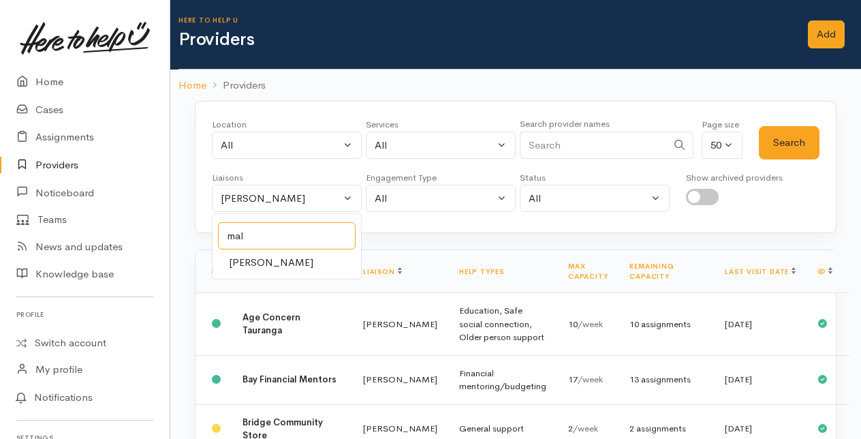
type input "mal"
click at [243, 262] on span "[PERSON_NAME]" at bounding box center [271, 263] width 84 height 16
select select "1613"
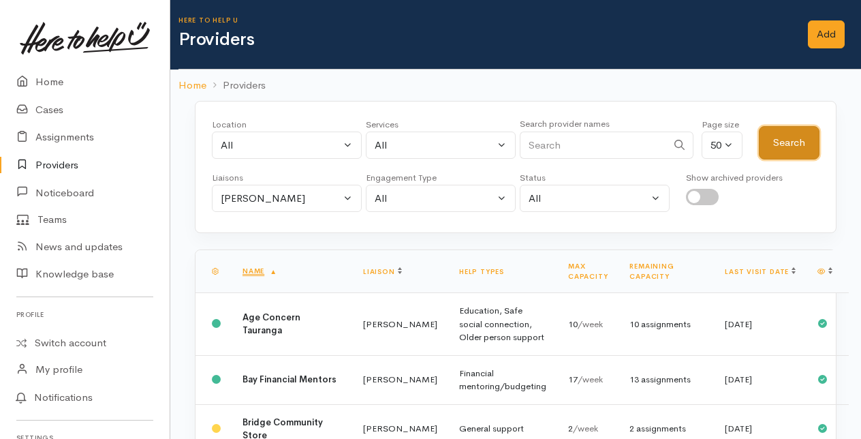
click at [789, 147] on button "Search" at bounding box center [789, 142] width 61 height 33
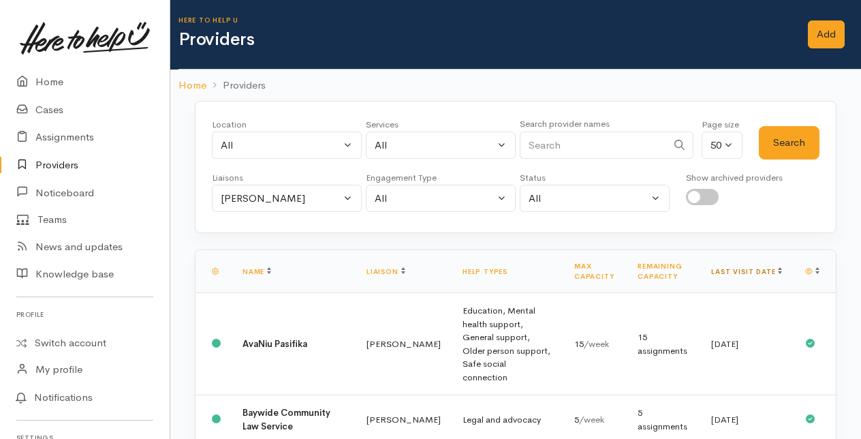
click at [764, 267] on link "Last visit date" at bounding box center [746, 271] width 71 height 9
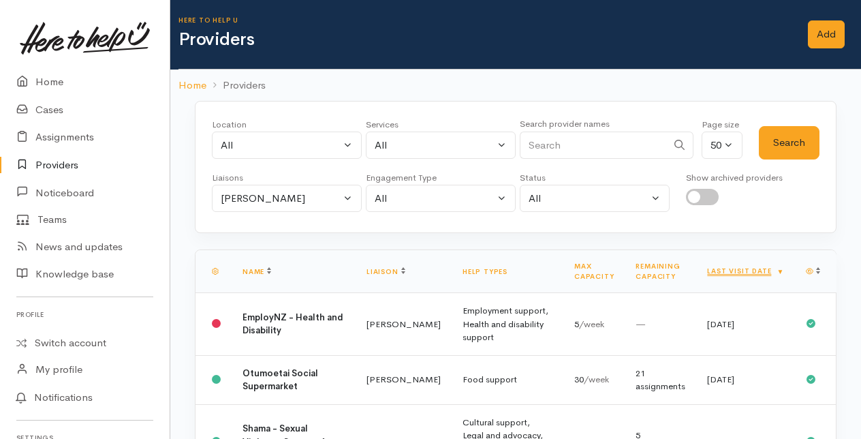
click at [764, 267] on link "Last visit date" at bounding box center [745, 270] width 77 height 9
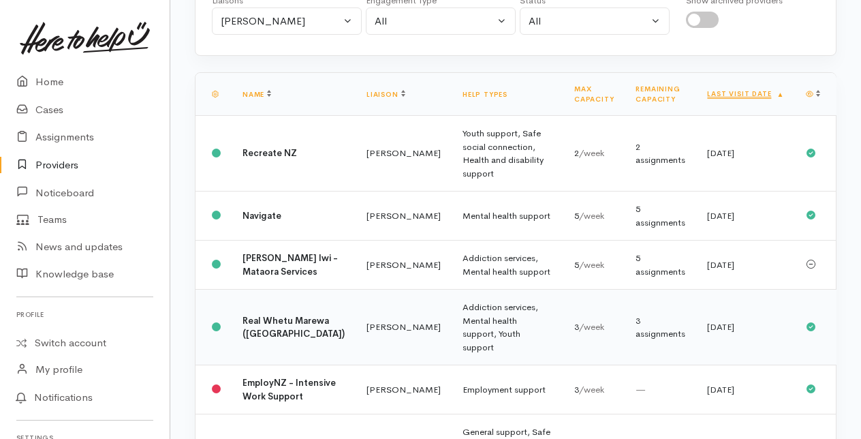
scroll to position [204, 0]
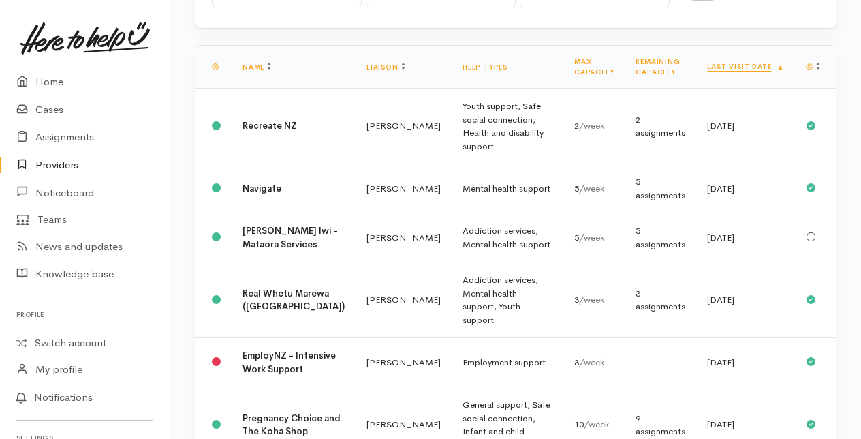
click at [57, 164] on link "Providers" at bounding box center [85, 165] width 170 height 28
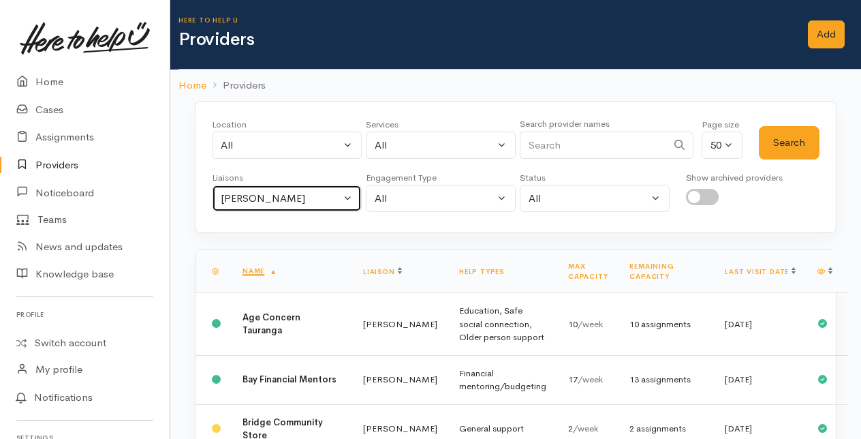
click at [347, 198] on button "[PERSON_NAME]" at bounding box center [287, 199] width 150 height 28
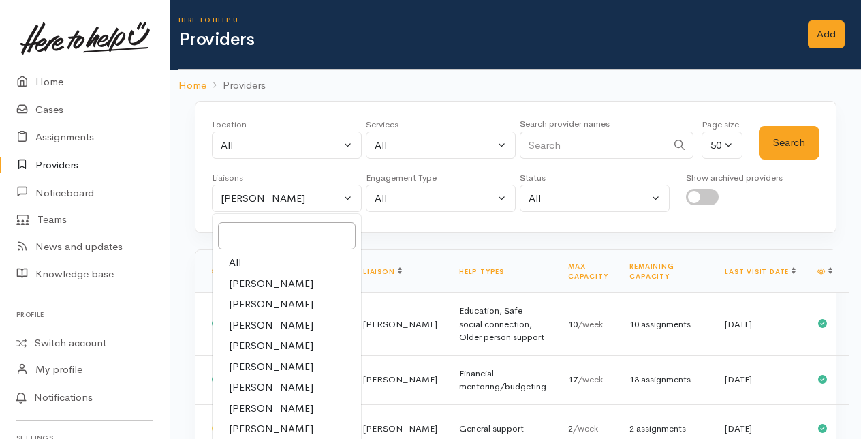
click at [242, 427] on span "[PERSON_NAME]" at bounding box center [271, 429] width 84 height 16
select select "1613"
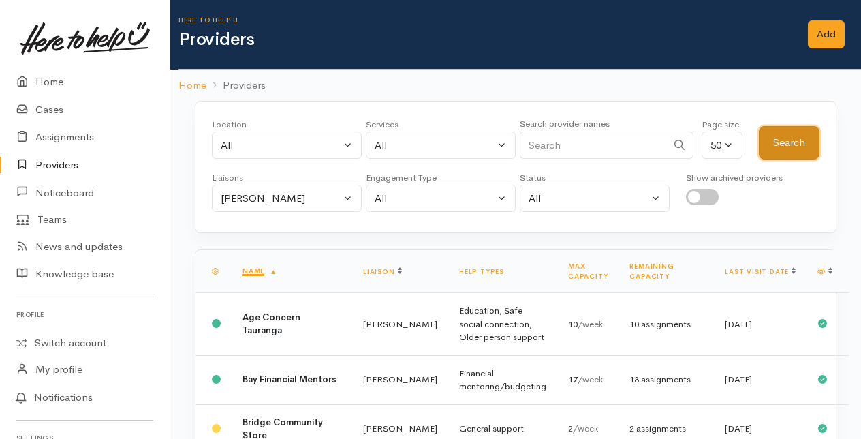
click at [776, 144] on button "Search" at bounding box center [789, 142] width 61 height 33
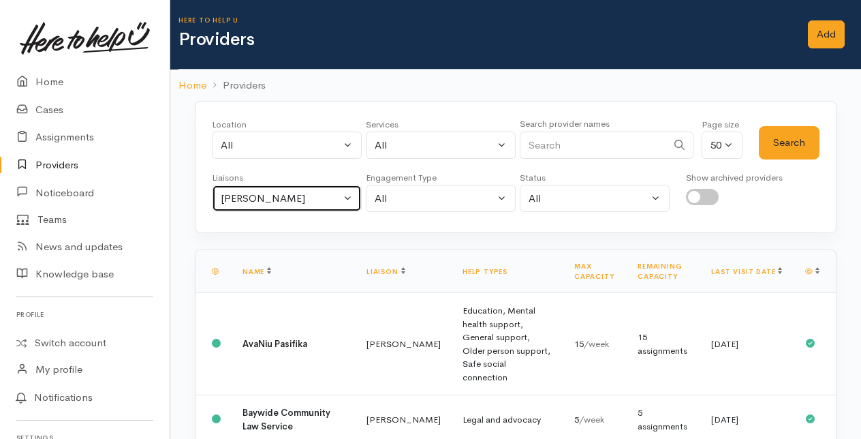
click at [353, 193] on button "Malia Stowers" at bounding box center [287, 199] width 150 height 28
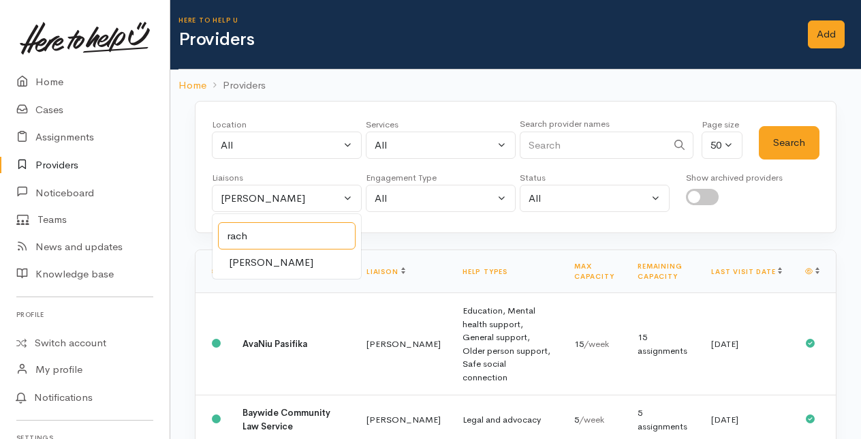
type input "rach"
click at [243, 262] on span "Rachel Proctor" at bounding box center [271, 263] width 84 height 16
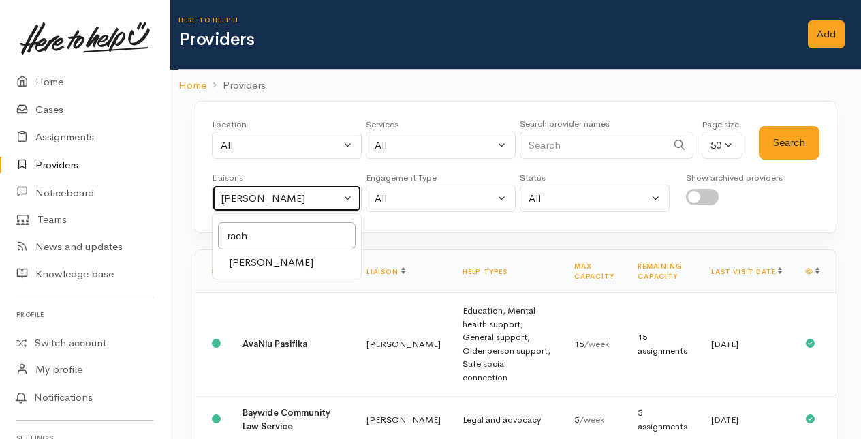
select select "1612"
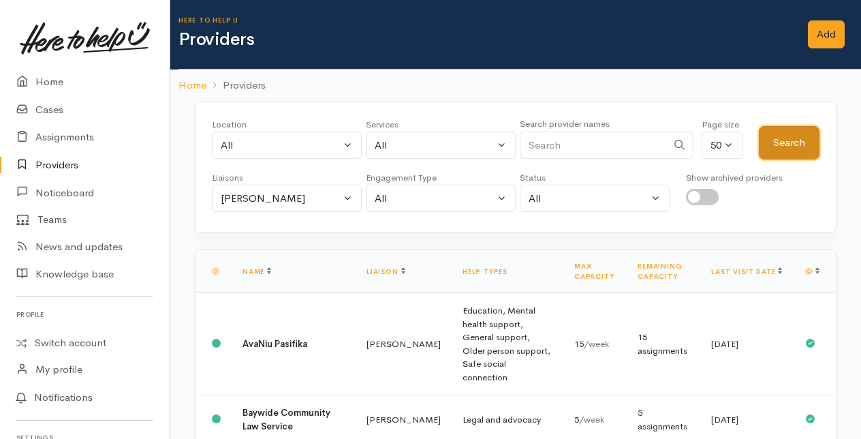
click at [789, 144] on button "Search" at bounding box center [789, 142] width 61 height 33
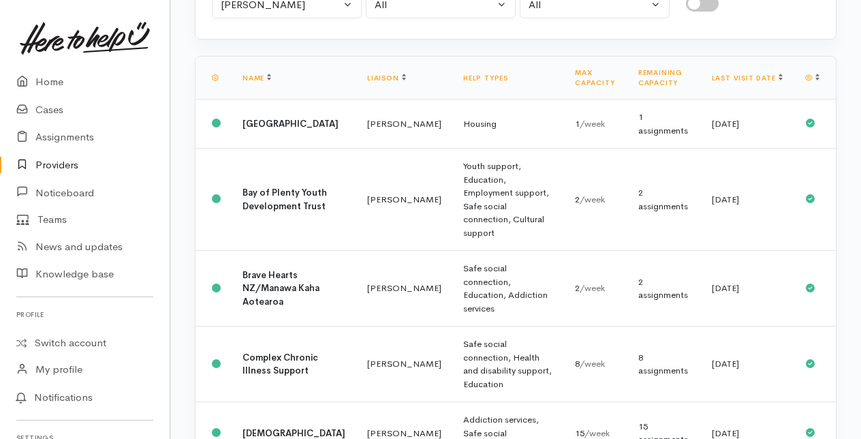
scroll to position [172, 0]
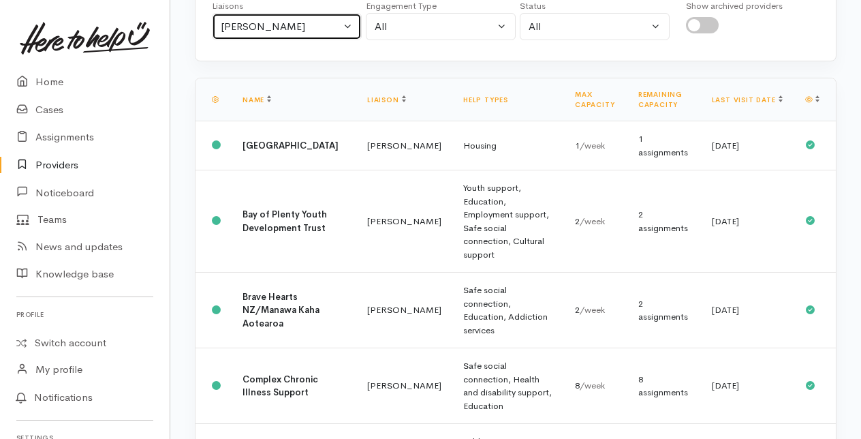
click at [351, 22] on button "Rachel Proctor" at bounding box center [287, 27] width 150 height 28
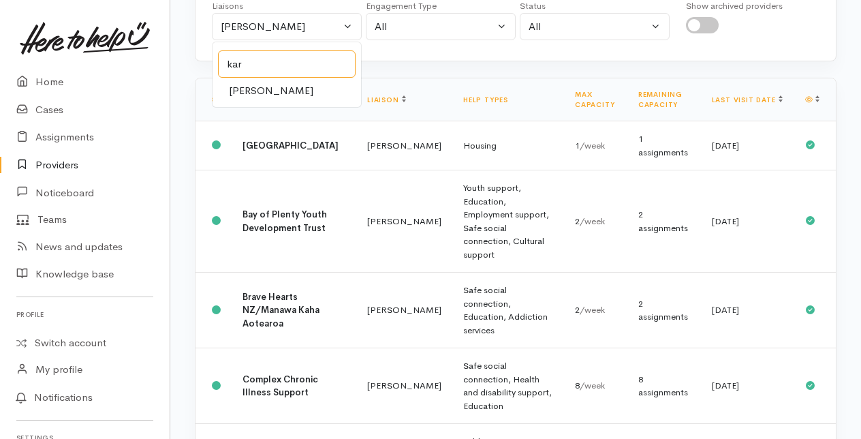
type input "kar"
click at [263, 90] on span "Karli Morris" at bounding box center [271, 91] width 84 height 16
select select "435"
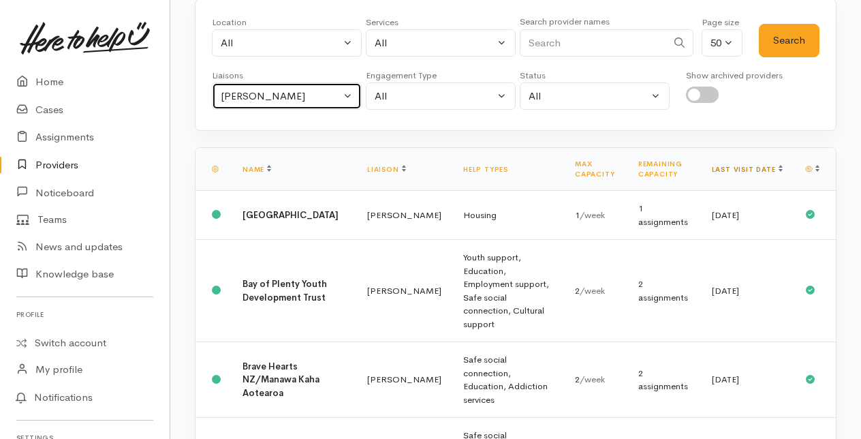
scroll to position [35, 0]
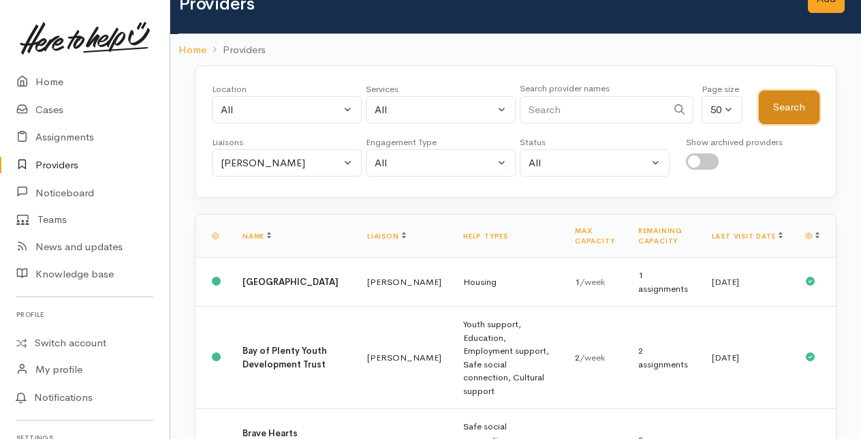
click at [794, 110] on button "Search" at bounding box center [789, 107] width 61 height 33
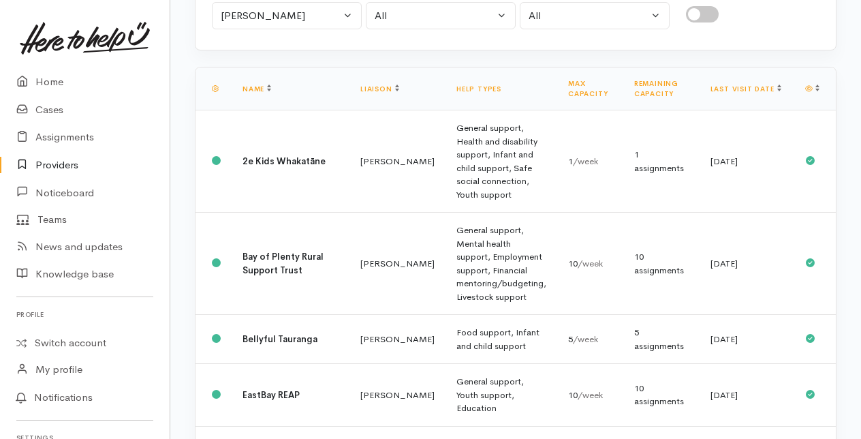
scroll to position [0, 0]
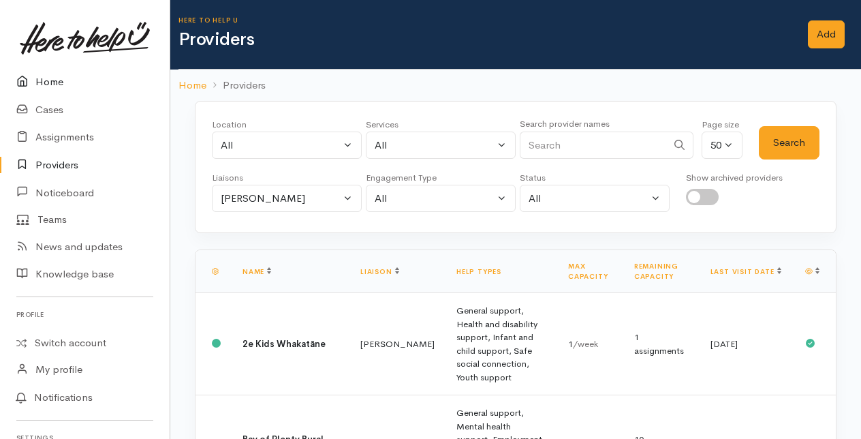
click at [42, 81] on link "Home" at bounding box center [85, 82] width 170 height 28
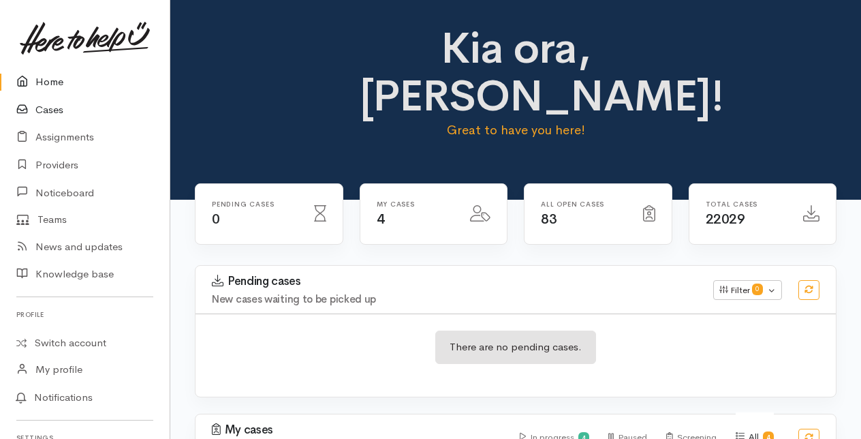
click at [45, 110] on link "Cases" at bounding box center [85, 110] width 170 height 28
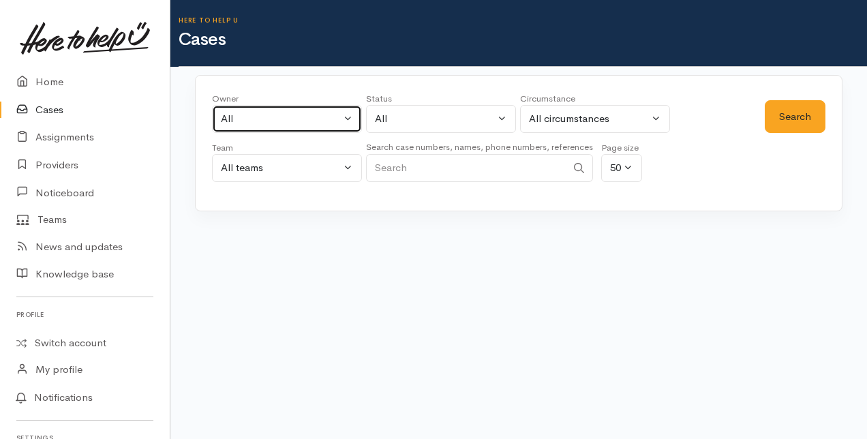
click at [351, 120] on button "All" at bounding box center [287, 119] width 150 height 28
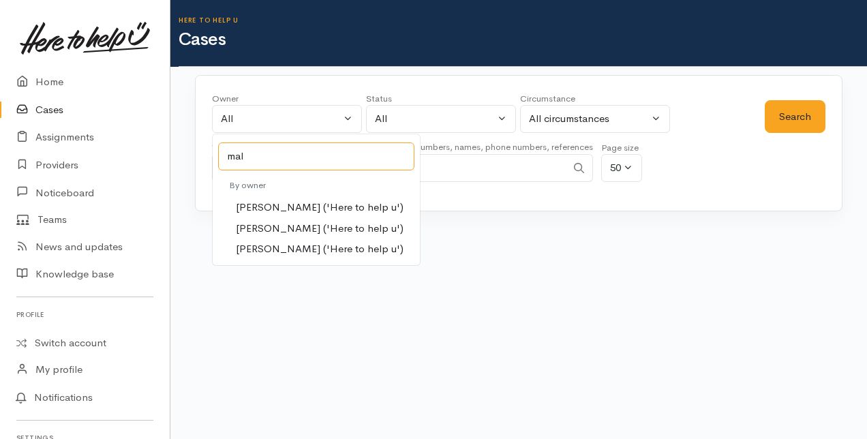
type input "mal"
click at [295, 224] on span "[PERSON_NAME] ('Here to help u')" at bounding box center [320, 229] width 168 height 16
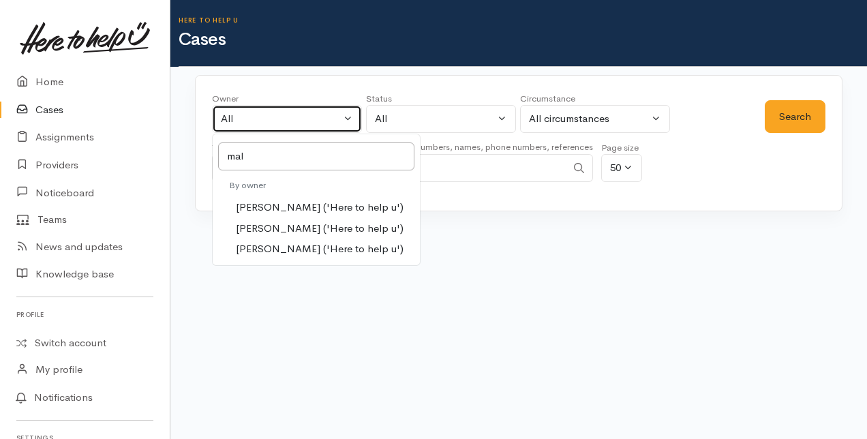
select select "1613"
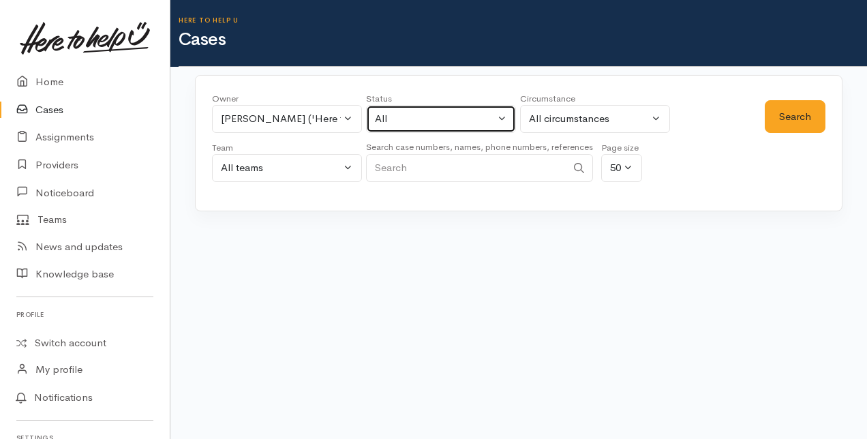
click at [495, 116] on button "All" at bounding box center [441, 119] width 150 height 28
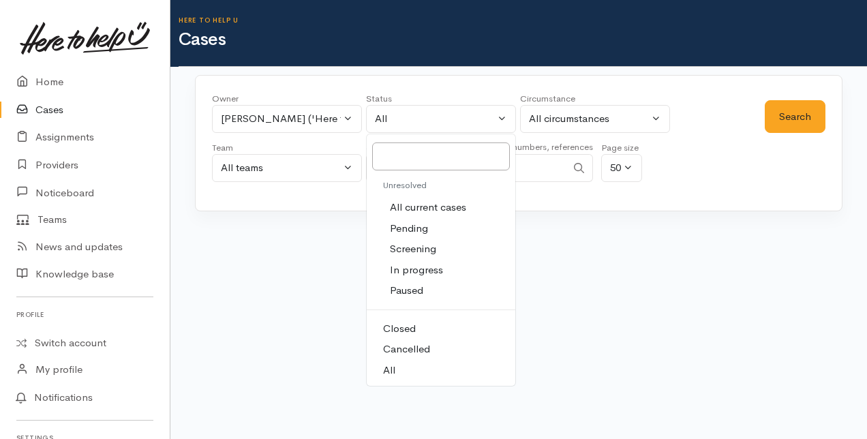
click at [429, 204] on span "All current cases" at bounding box center [428, 208] width 76 height 16
select select "Unresolved"
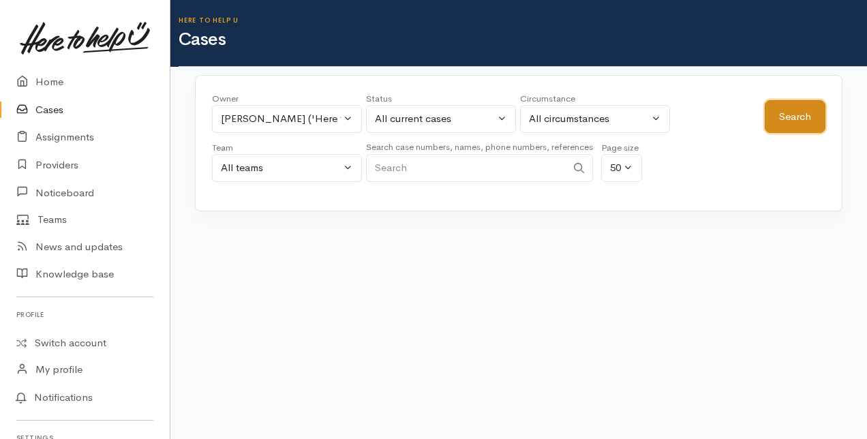
click at [812, 107] on button "Search" at bounding box center [794, 116] width 61 height 33
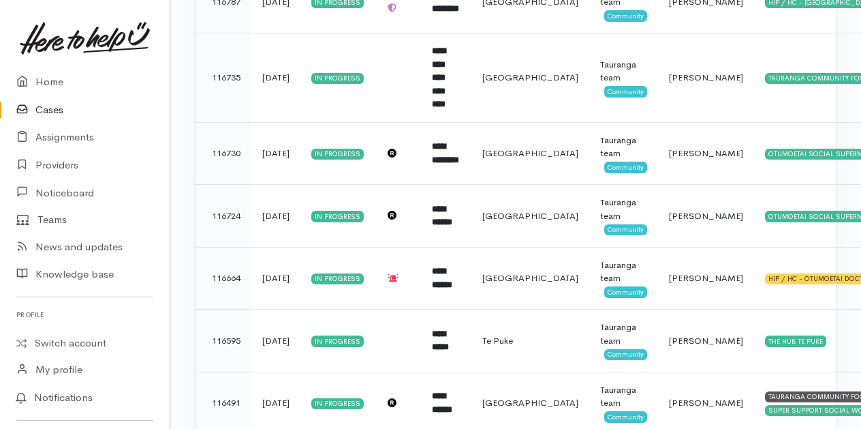
scroll to position [818, 0]
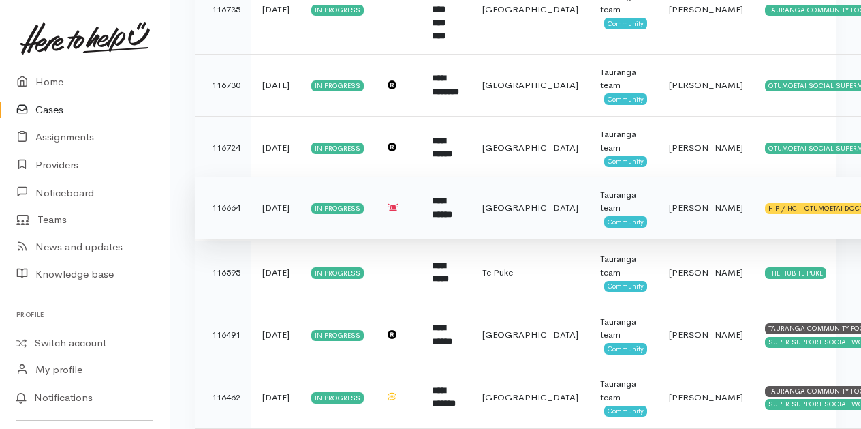
click at [452, 196] on b "**********" at bounding box center [442, 207] width 20 height 22
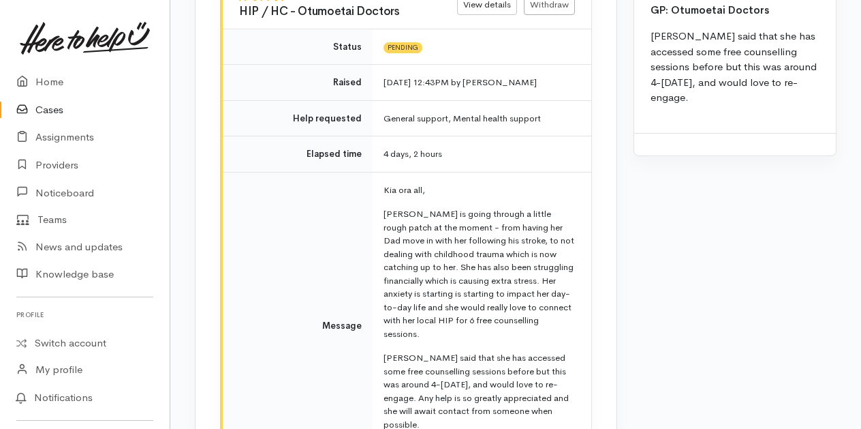
scroll to position [1570, 0]
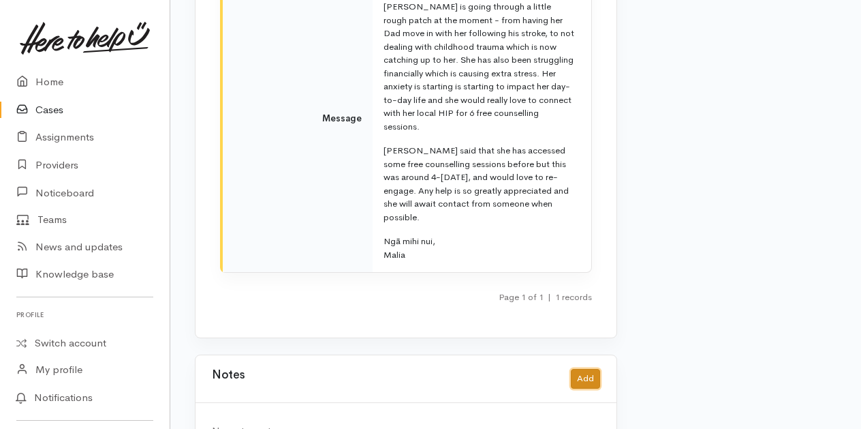
click at [584, 369] on button "Add" at bounding box center [585, 379] width 29 height 20
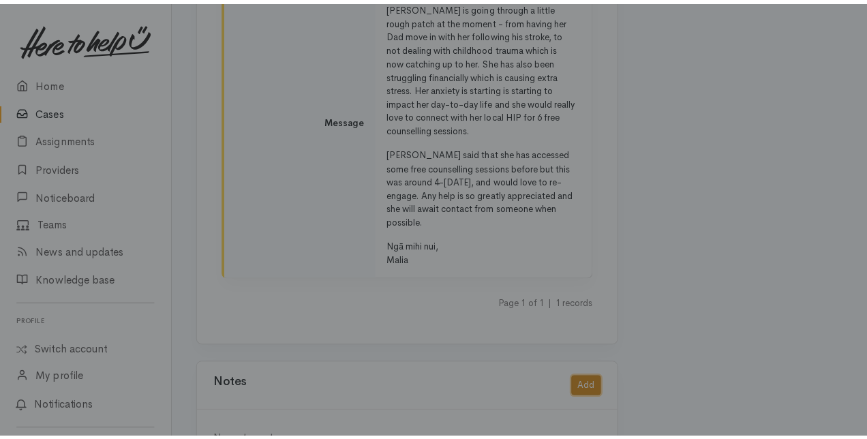
scroll to position [1560, 0]
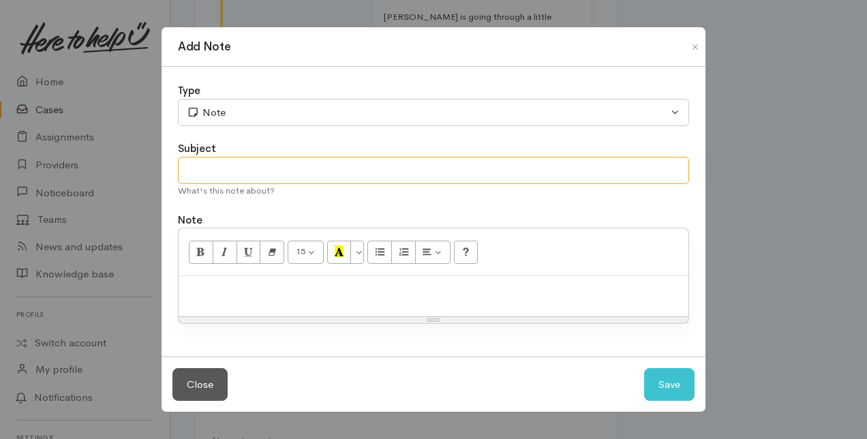
click at [215, 172] on input "text" at bounding box center [433, 171] width 511 height 28
type input "Follow Up"
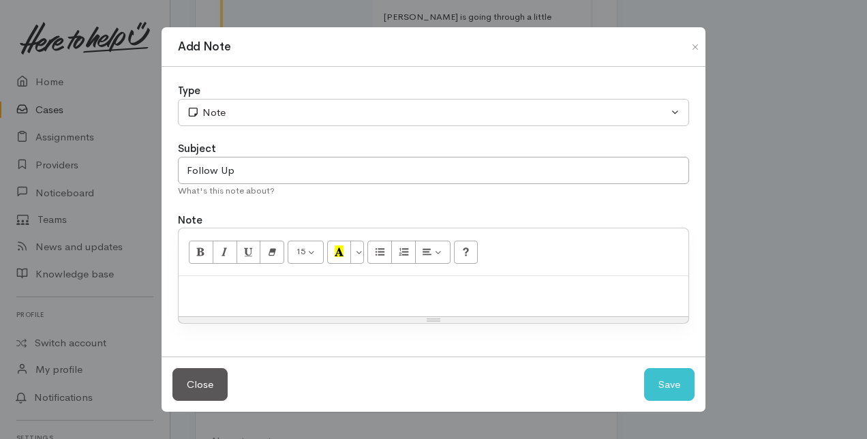
click at [216, 292] on p at bounding box center [433, 291] width 496 height 16
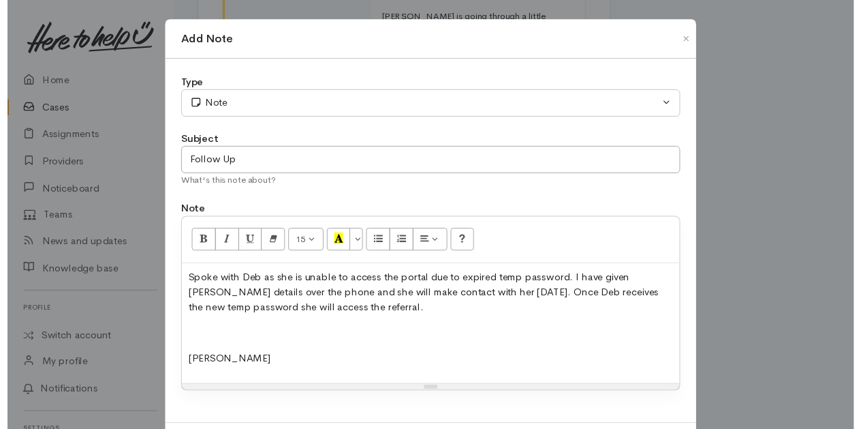
scroll to position [65, 0]
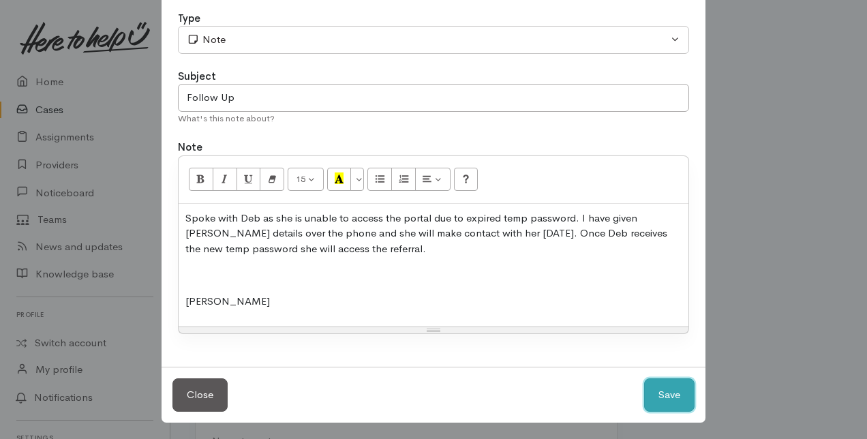
click at [657, 401] on button "Save" at bounding box center [669, 394] width 50 height 33
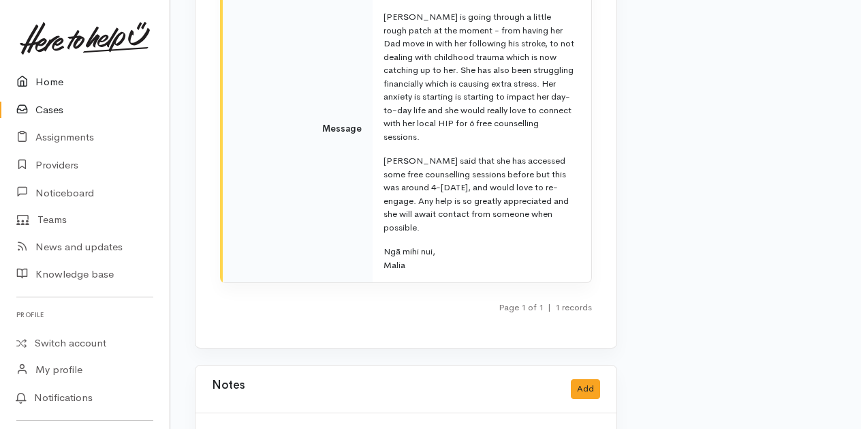
click at [55, 84] on link "Home" at bounding box center [85, 82] width 170 height 28
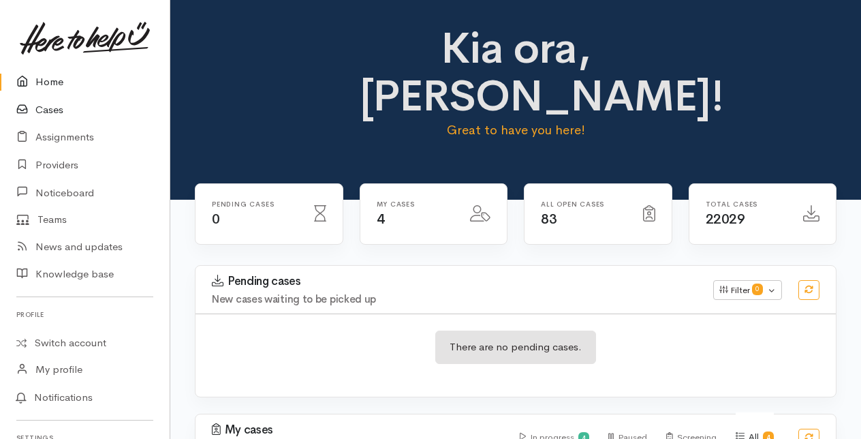
click at [53, 108] on link "Cases" at bounding box center [85, 110] width 170 height 28
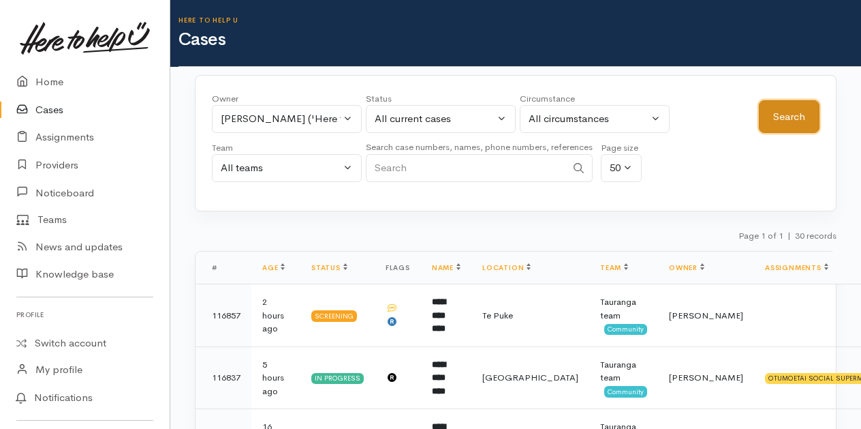
click at [784, 116] on button "Search" at bounding box center [789, 116] width 61 height 33
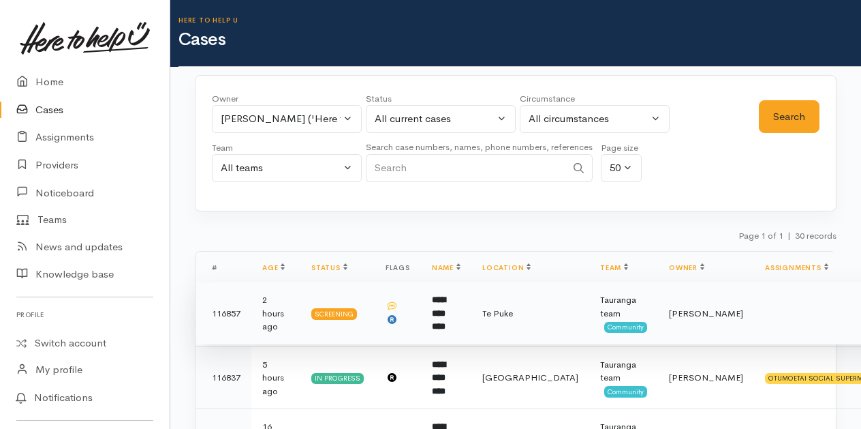
click at [471, 311] on td "**********" at bounding box center [446, 313] width 50 height 63
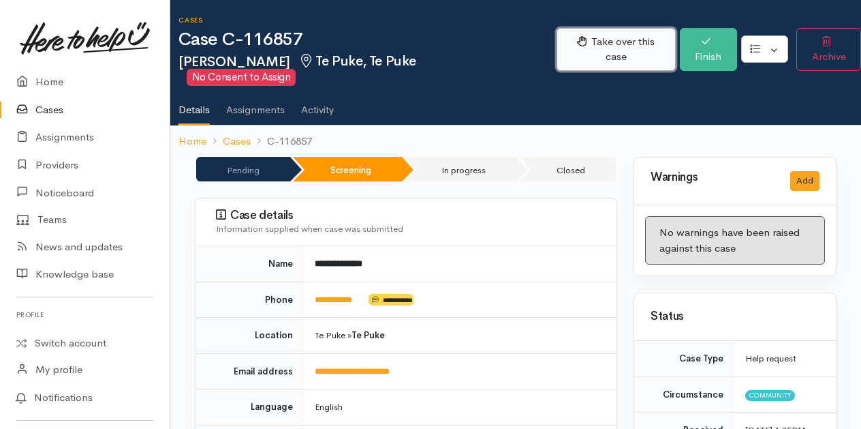
click at [604, 39] on button "Take over this case" at bounding box center [616, 49] width 119 height 43
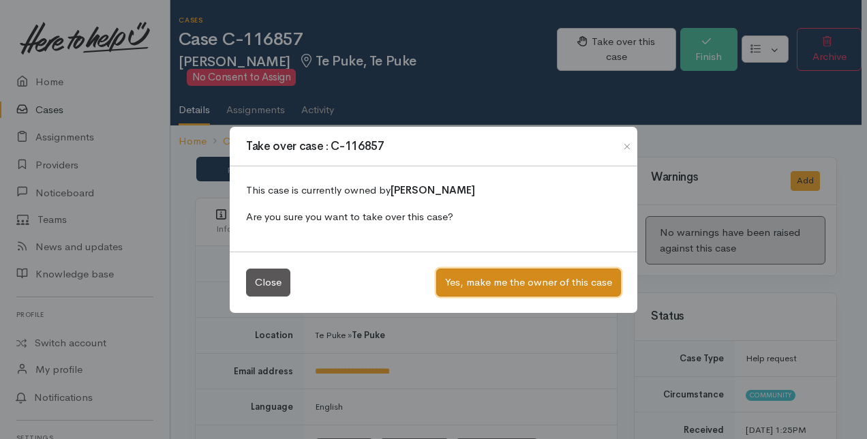
click at [508, 282] on button "Yes, make me the owner of this case" at bounding box center [528, 282] width 185 height 28
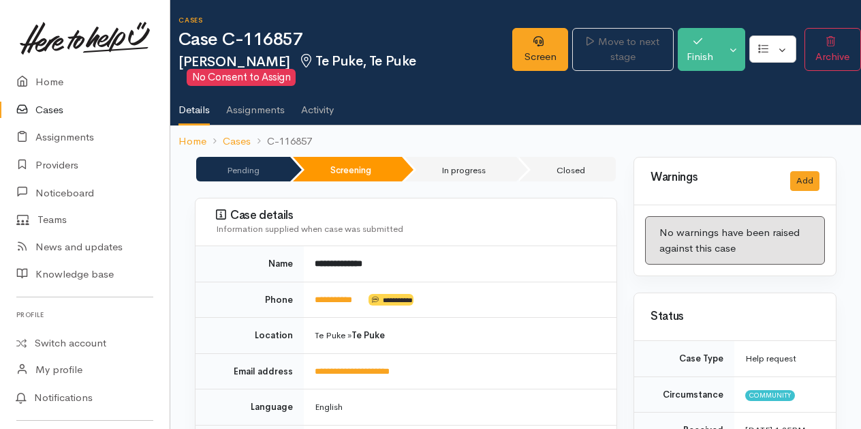
click at [49, 112] on link "Cases" at bounding box center [85, 110] width 170 height 28
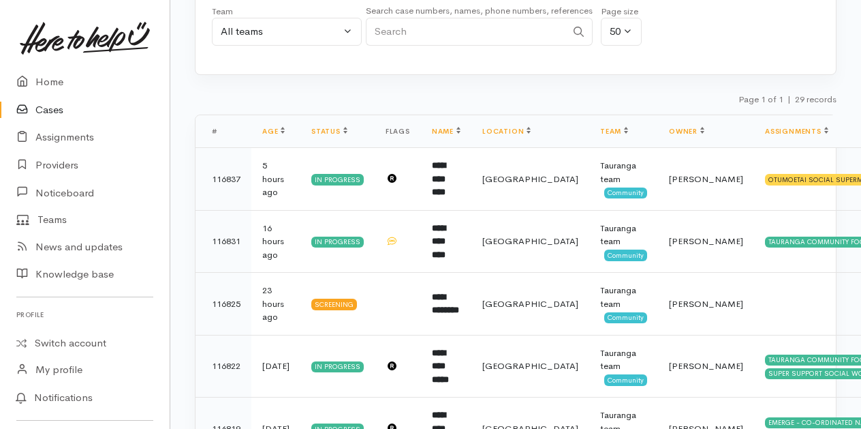
scroll to position [204, 0]
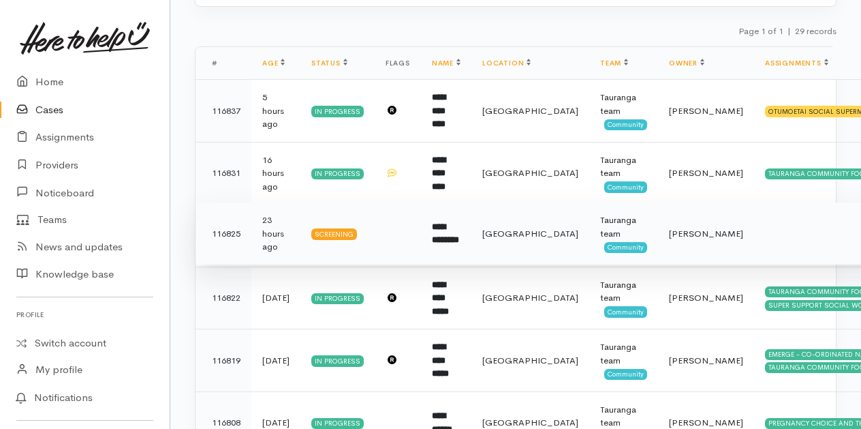
click at [457, 229] on b "**********" at bounding box center [445, 233] width 27 height 22
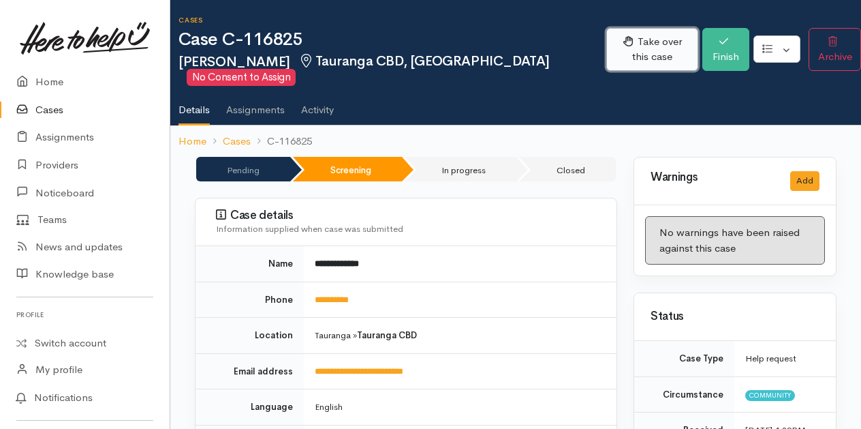
click at [617, 43] on button "Take over this case" at bounding box center [652, 49] width 92 height 43
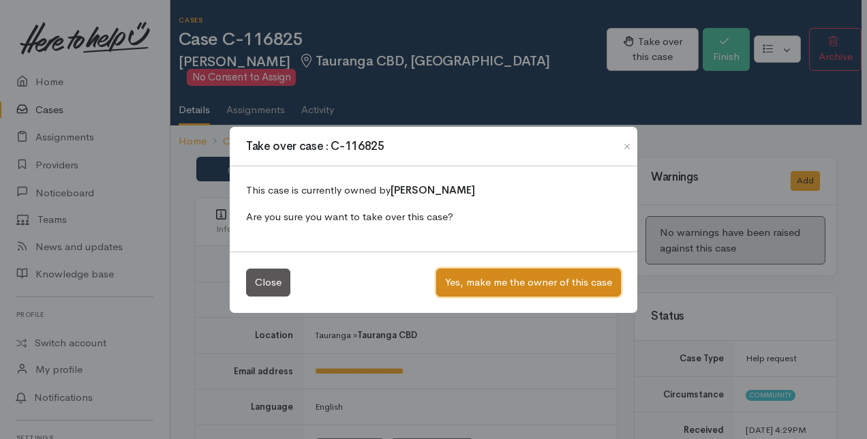
click at [491, 279] on button "Yes, make me the owner of this case" at bounding box center [528, 282] width 185 height 28
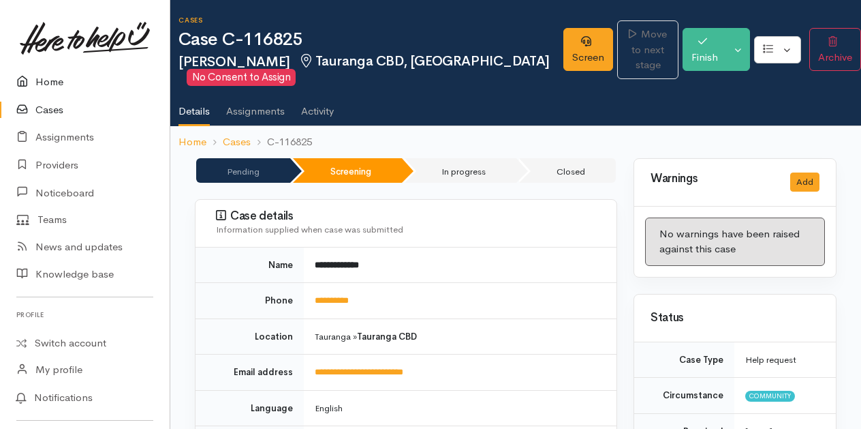
click at [56, 82] on link "Home" at bounding box center [85, 82] width 170 height 28
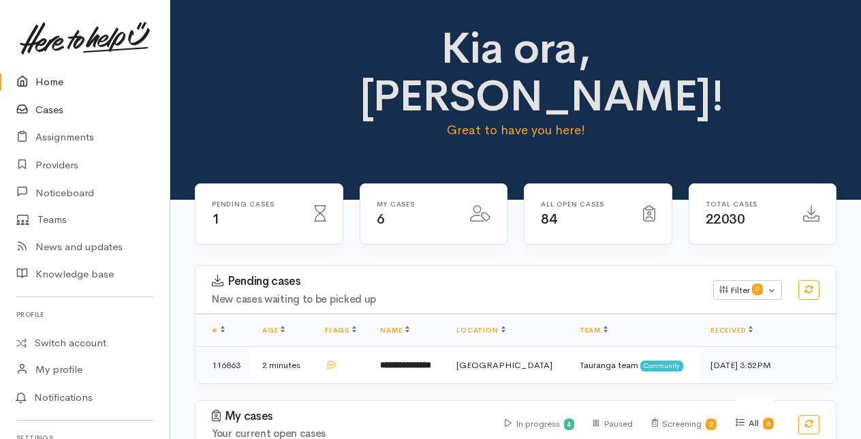
click at [40, 100] on link "Cases" at bounding box center [85, 110] width 170 height 28
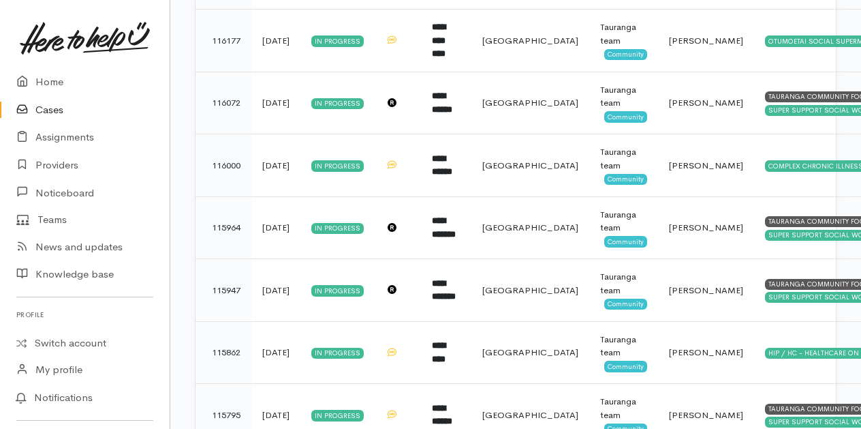
scroll to position [1632, 0]
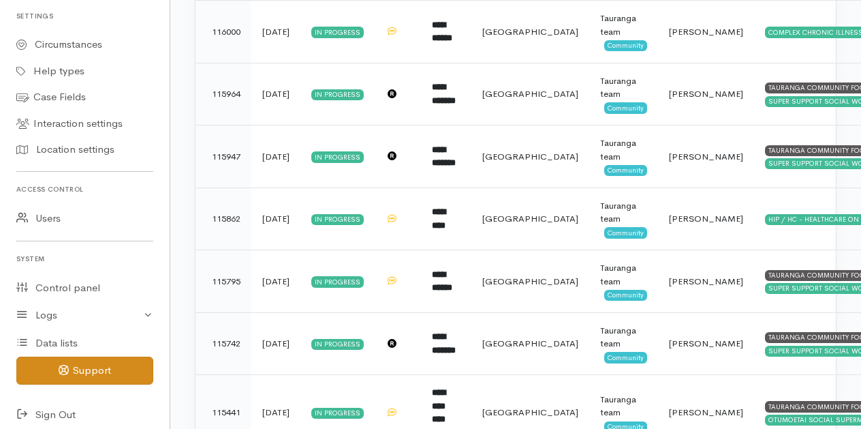
scroll to position [429, 0]
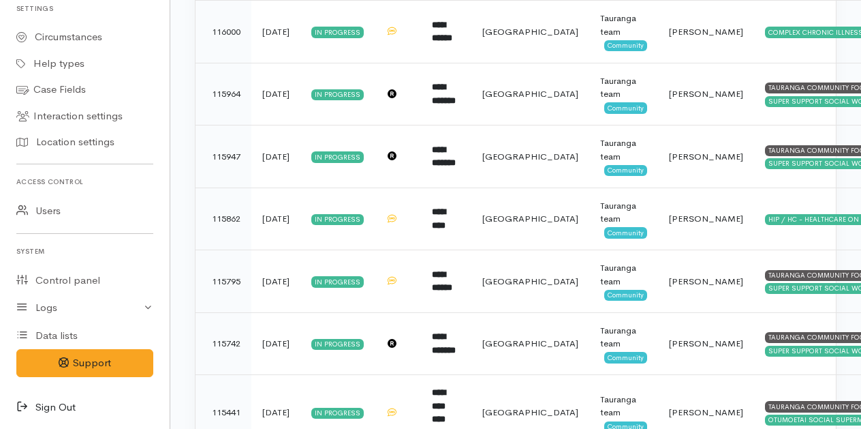
click at [40, 403] on link "Sign Out" at bounding box center [85, 407] width 170 height 28
